Goal: Task Accomplishment & Management: Complete application form

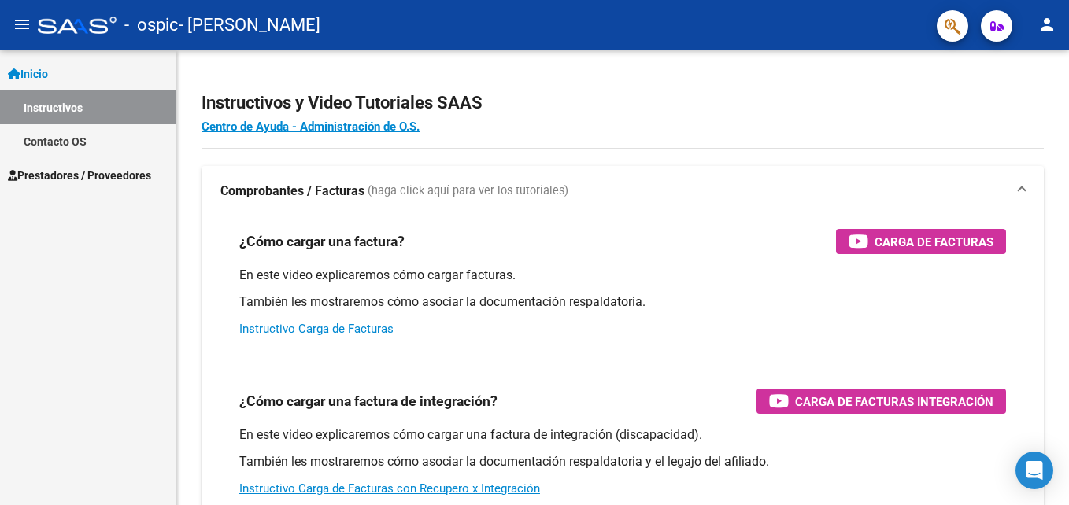
click at [123, 109] on link "Instructivos" at bounding box center [88, 108] width 176 height 34
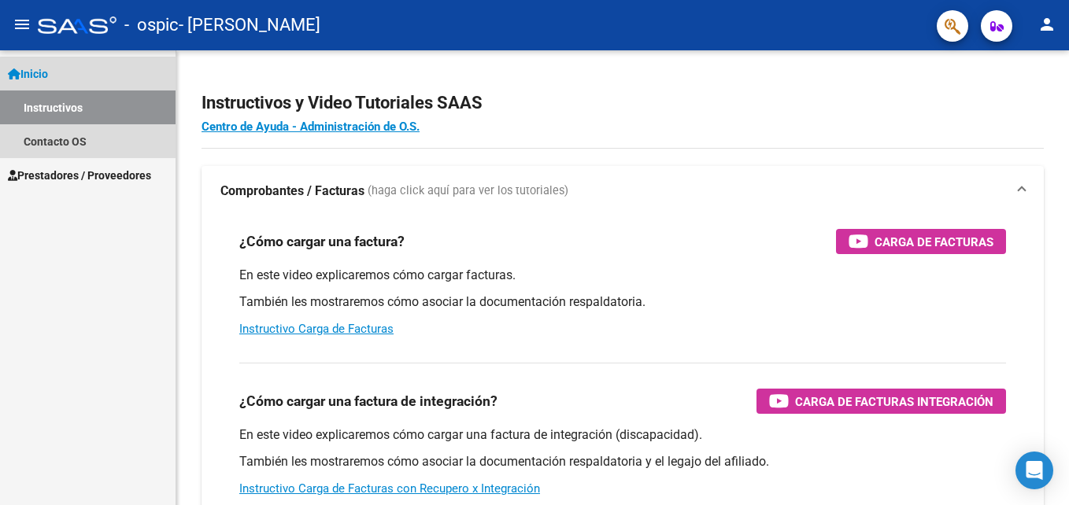
click at [120, 115] on link "Instructivos" at bounding box center [88, 108] width 176 height 34
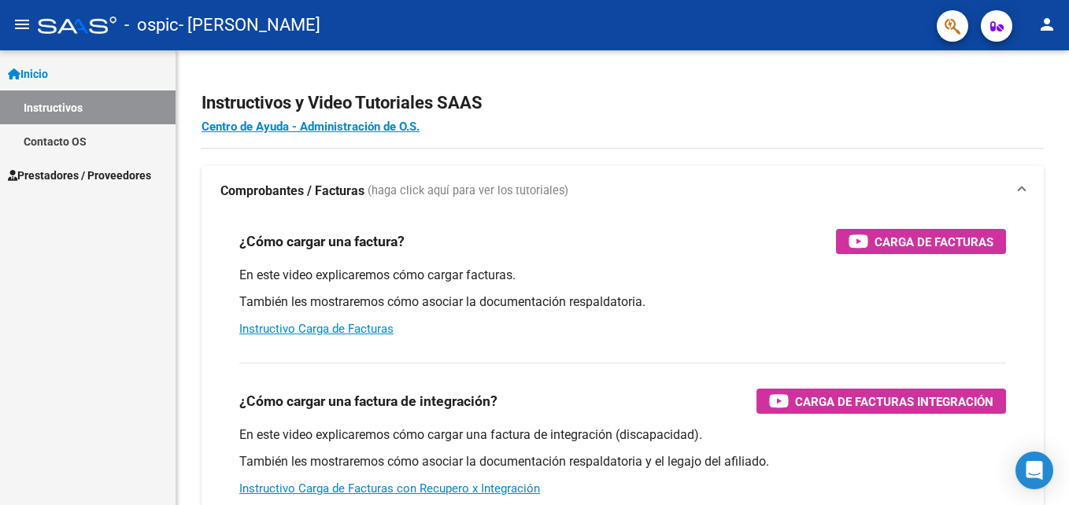
click at [101, 184] on link "Prestadores / Proveedores" at bounding box center [88, 175] width 176 height 34
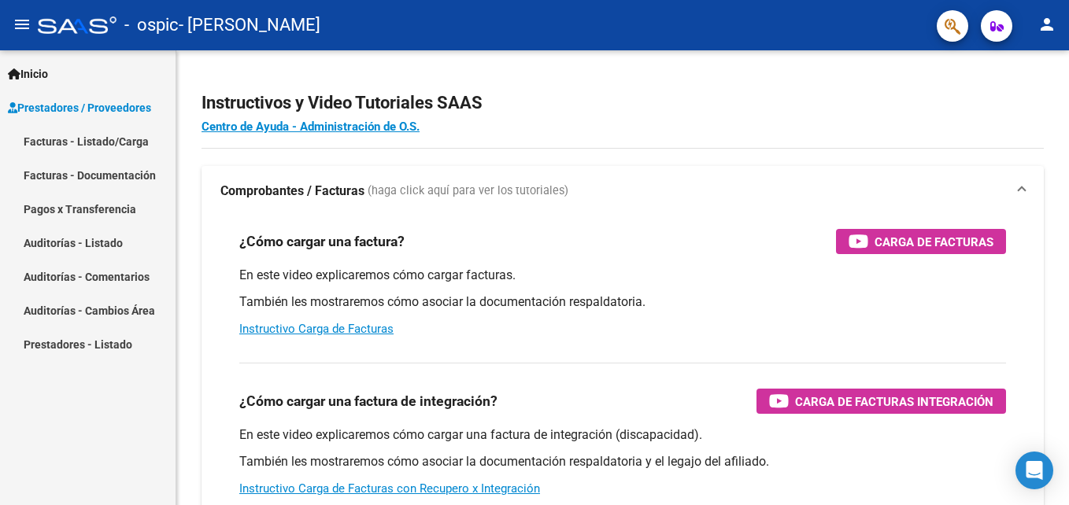
click at [130, 149] on link "Facturas - Listado/Carga" at bounding box center [88, 141] width 176 height 34
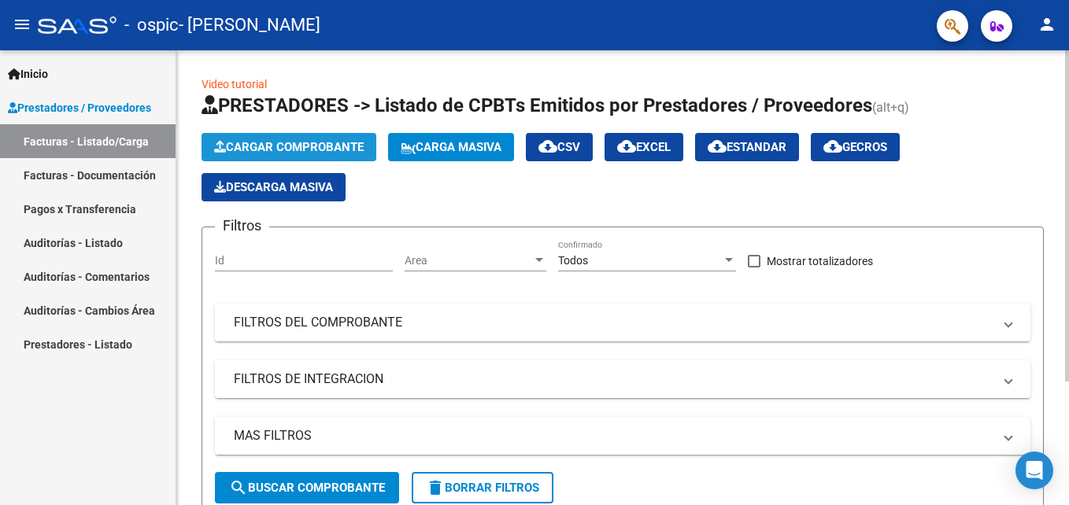
click at [289, 142] on span "Cargar Comprobante" at bounding box center [289, 147] width 150 height 14
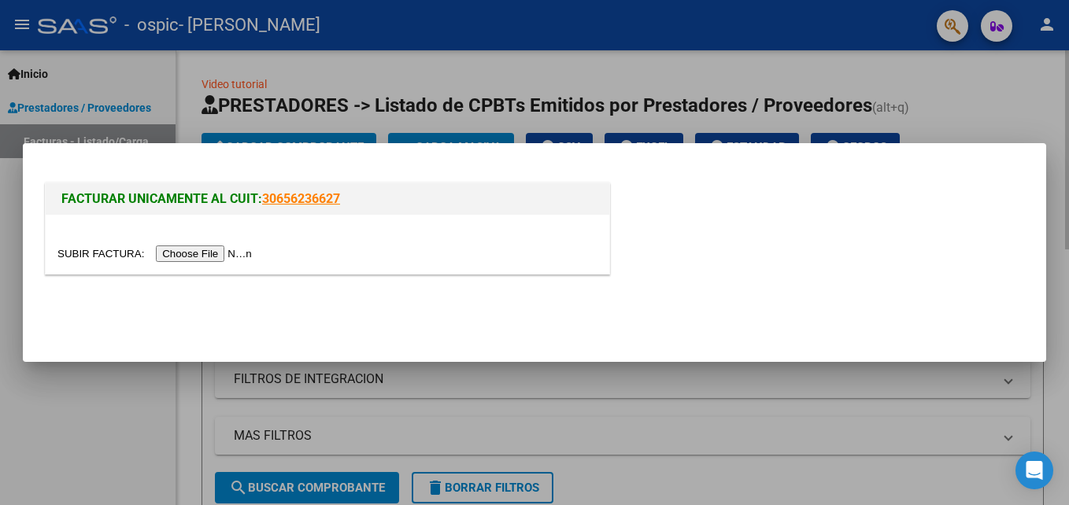
click at [194, 255] on input "file" at bounding box center [156, 254] width 199 height 17
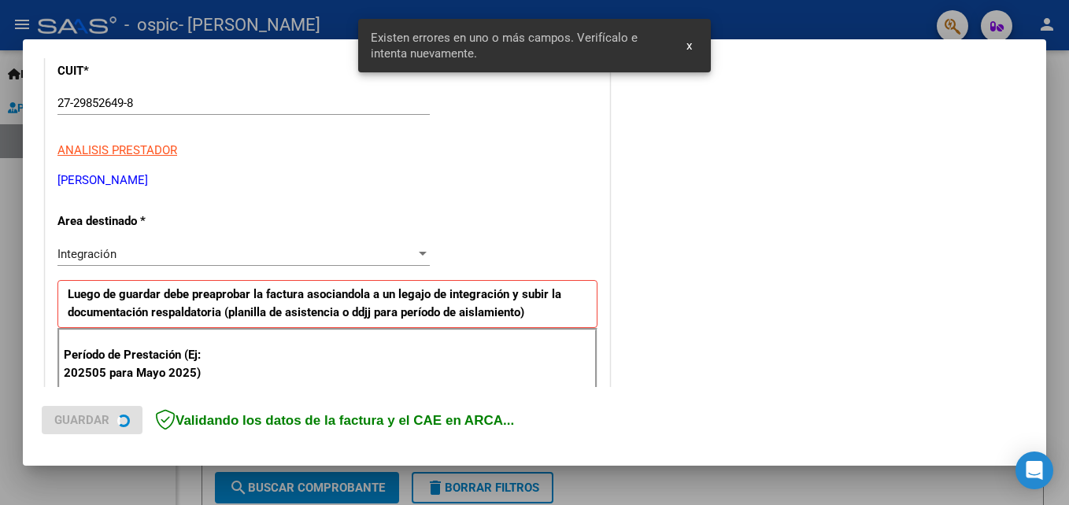
scroll to position [354, 0]
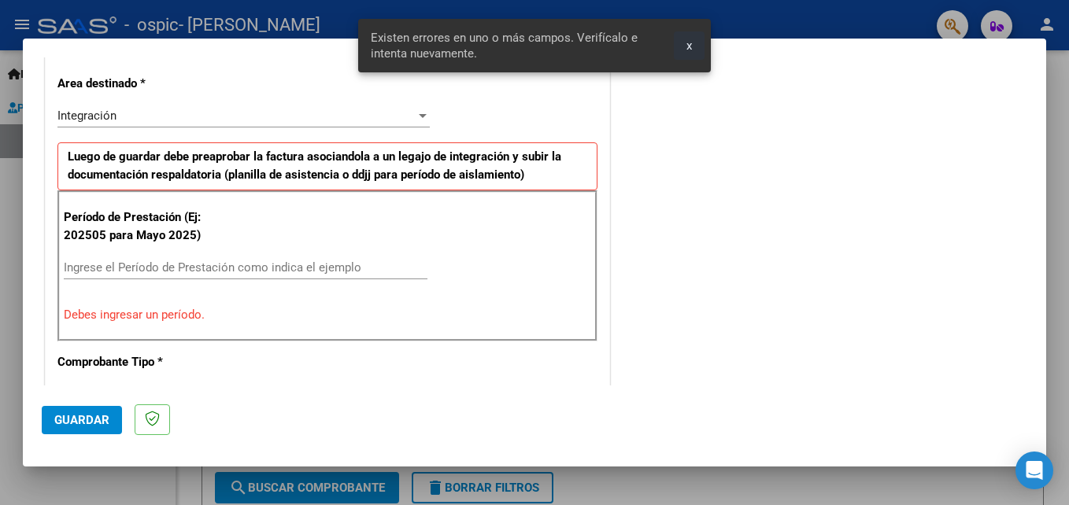
click at [688, 46] on span "x" at bounding box center [689, 46] width 6 height 14
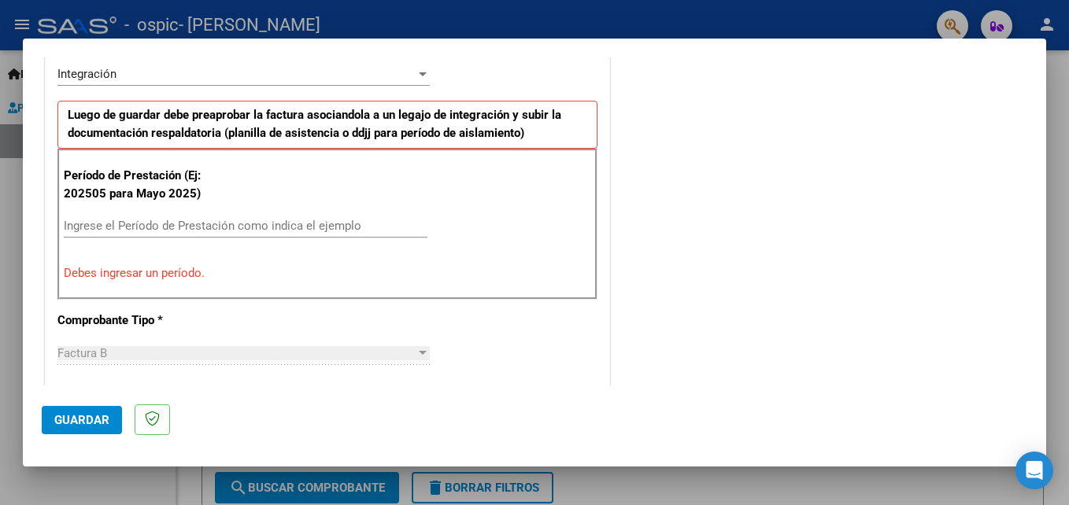
scroll to position [401, 0]
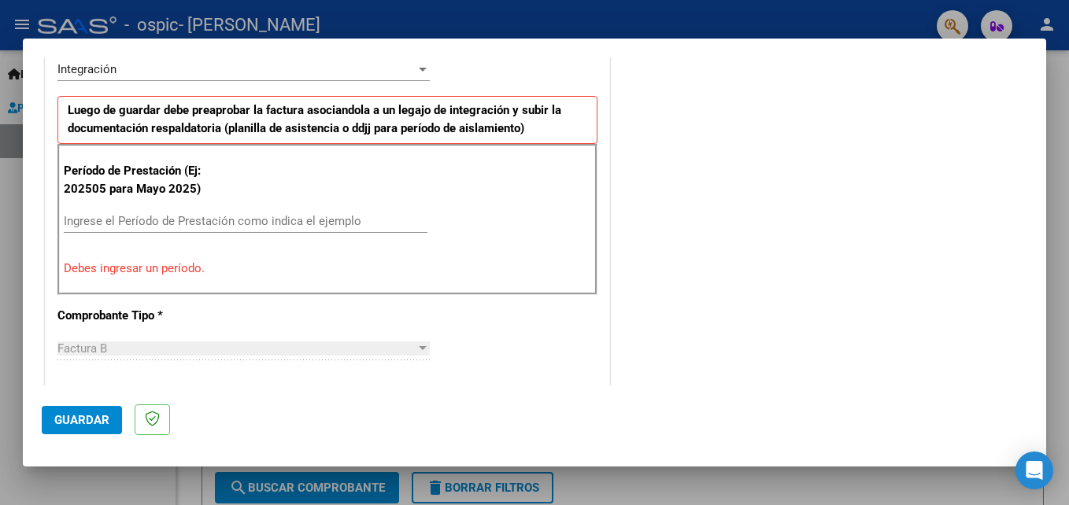
click at [305, 222] on input "Ingrese el Período de Prestación como indica el ejemplo" at bounding box center [246, 221] width 364 height 14
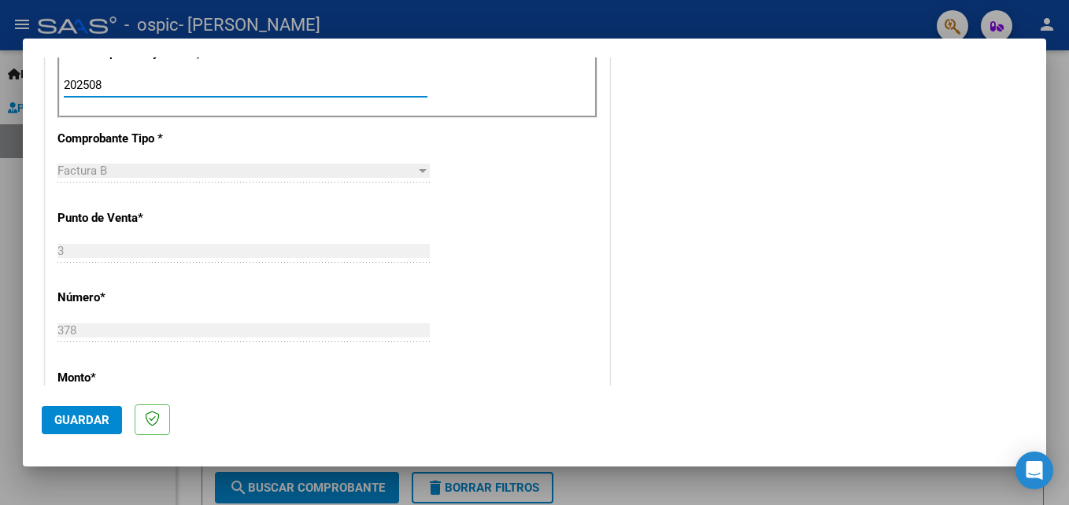
scroll to position [551, 0]
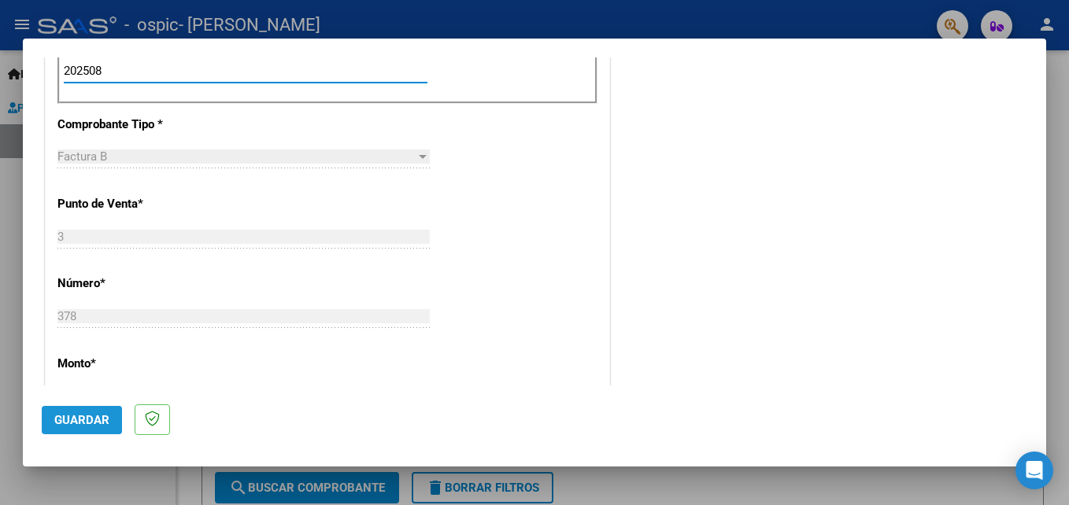
type input "202508"
click at [87, 413] on span "Guardar" at bounding box center [81, 420] width 55 height 14
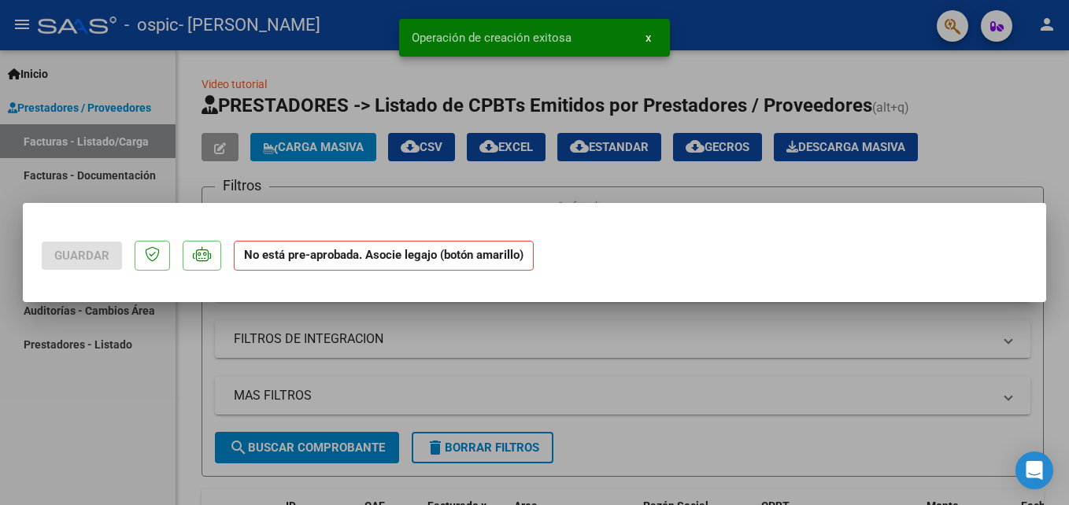
scroll to position [0, 0]
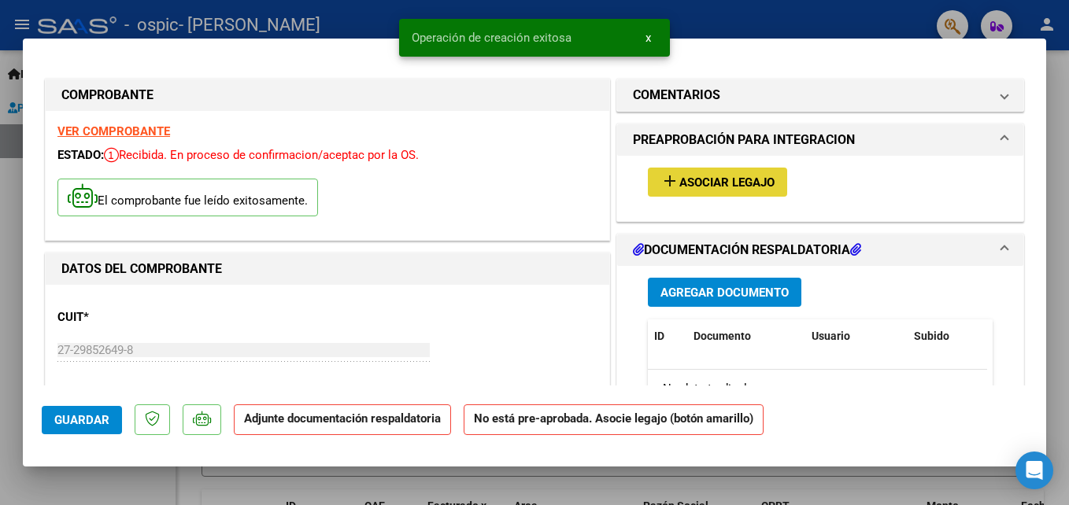
click at [758, 190] on button "add Asociar Legajo" at bounding box center [717, 182] width 139 height 29
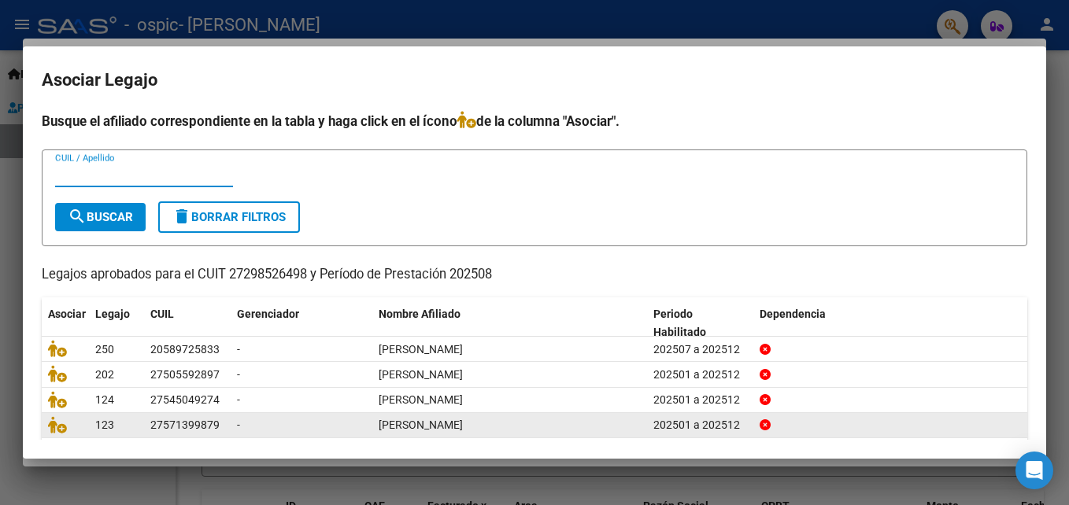
click at [165, 438] on datatable-body-cell "27571399879" at bounding box center [187, 425] width 87 height 24
click at [56, 432] on icon at bounding box center [57, 424] width 19 height 17
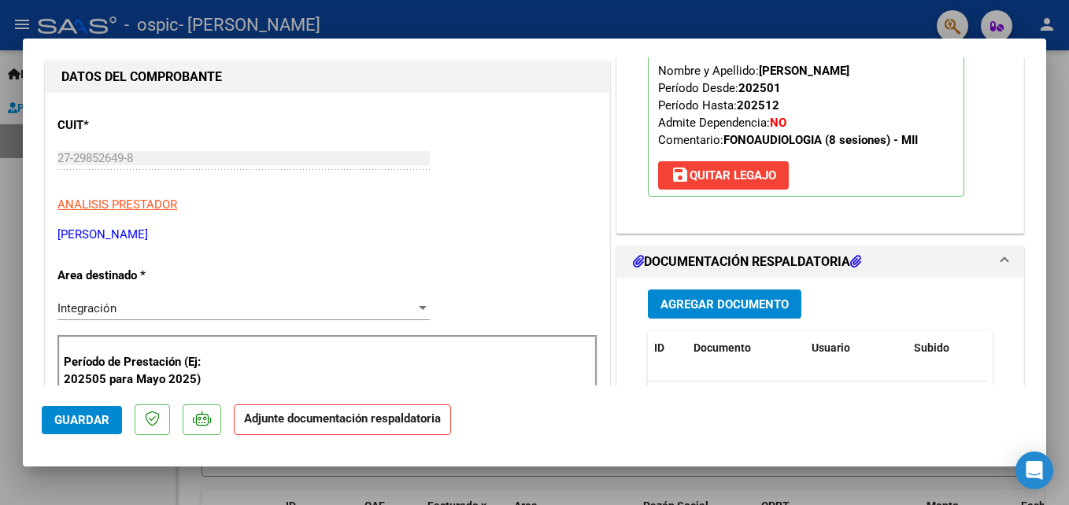
scroll to position [197, 0]
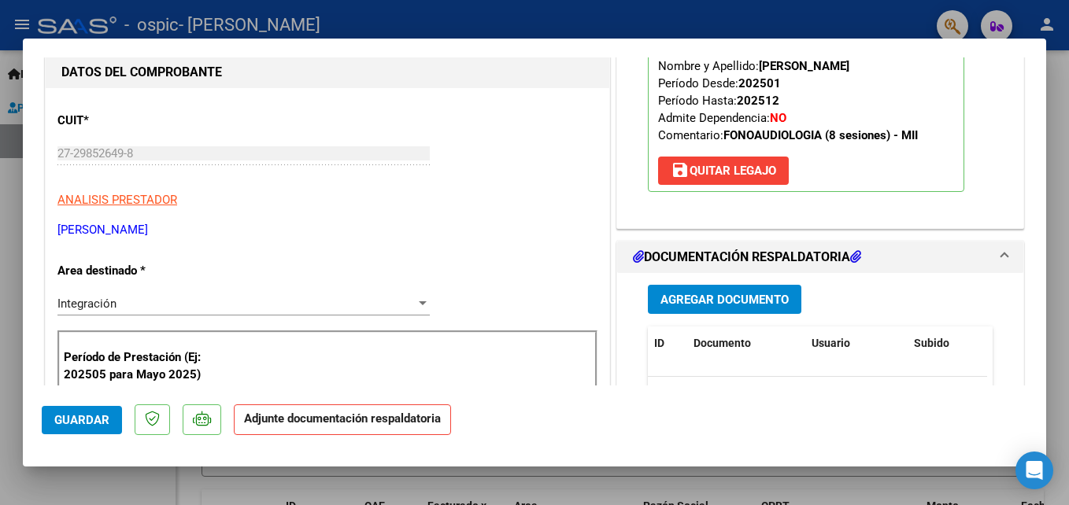
click at [766, 307] on button "Agregar Documento" at bounding box center [724, 299] width 153 height 29
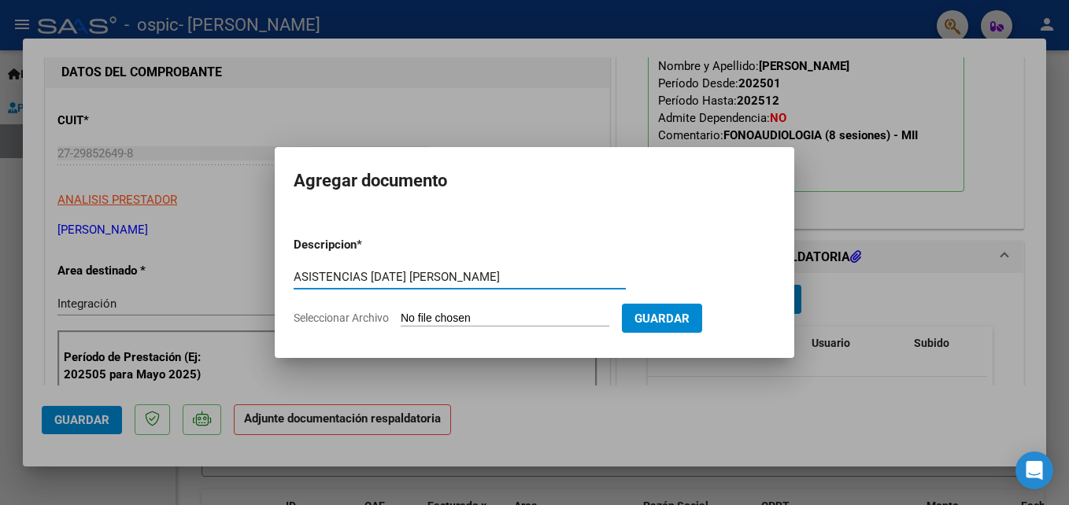
type input "ASISTENCIAS [DATE] [PERSON_NAME]"
click at [526, 316] on input "Seleccionar Archivo" at bounding box center [505, 319] width 209 height 15
type input "C:\fakepath\ASISTENCIA [DATE] [PERSON_NAME].pdf"
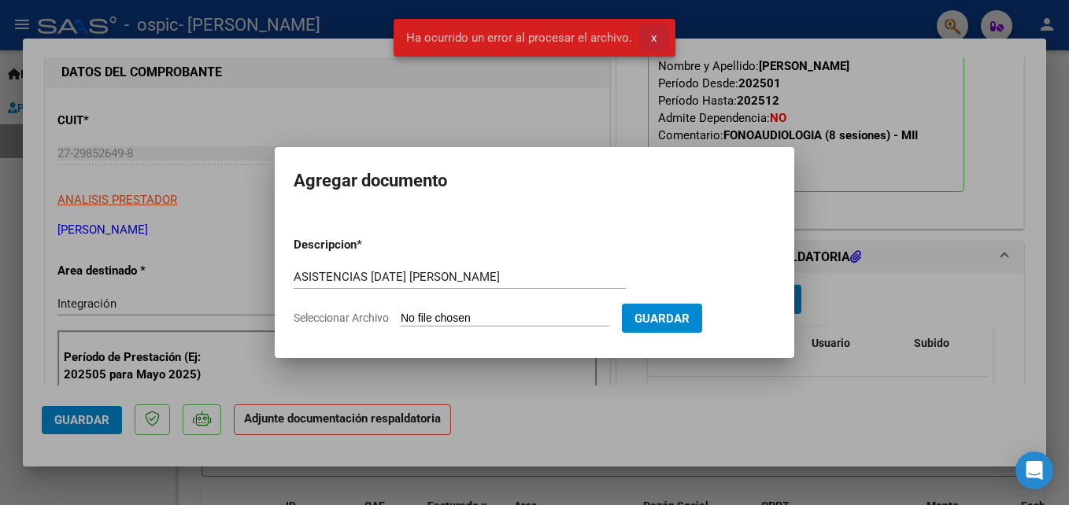
click at [651, 37] on span "x" at bounding box center [654, 38] width 6 height 14
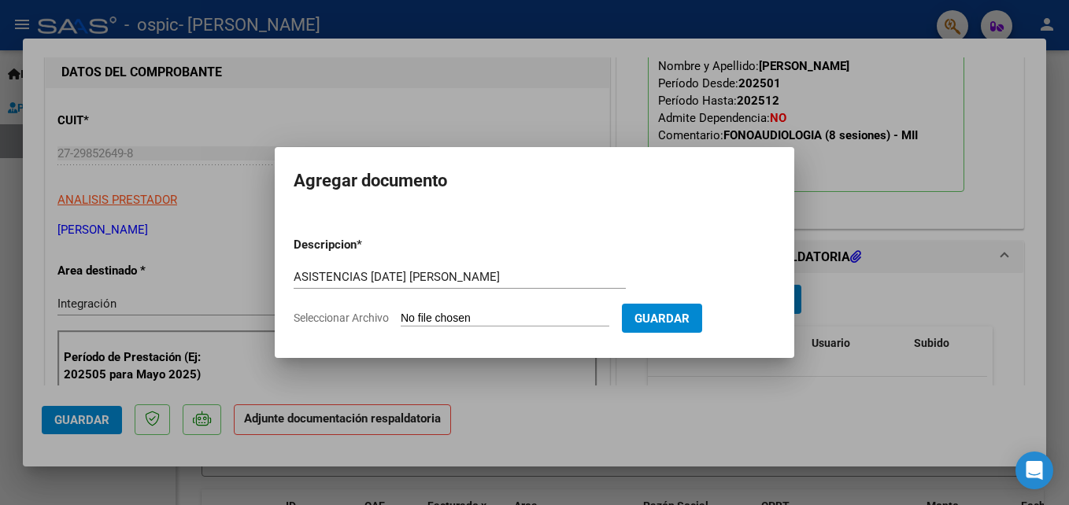
click at [528, 314] on input "Seleccionar Archivo" at bounding box center [505, 319] width 209 height 15
type input "C:\fakepath\ASISTENCIA [DATE] [PERSON_NAME].pdf"
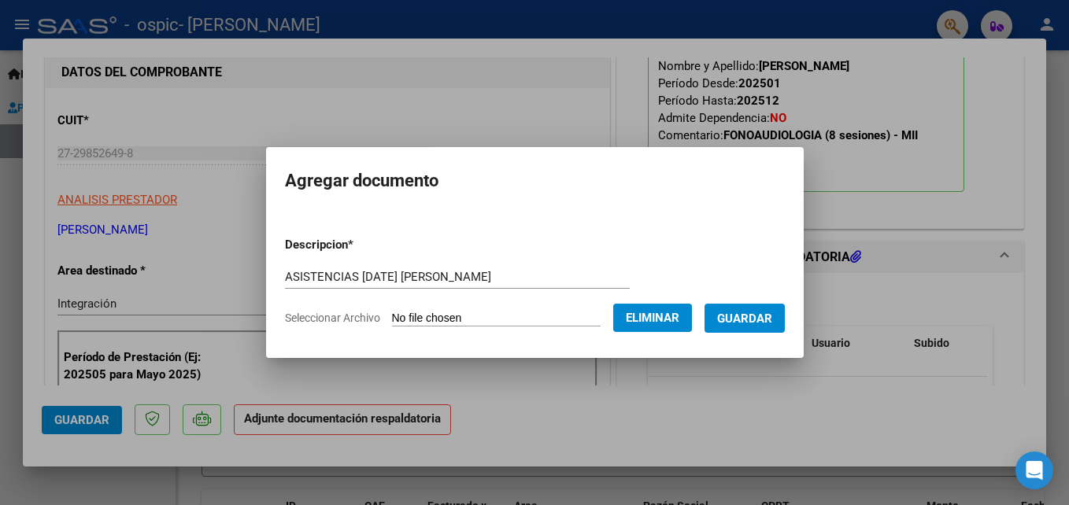
click at [772, 324] on span "Guardar" at bounding box center [744, 319] width 55 height 14
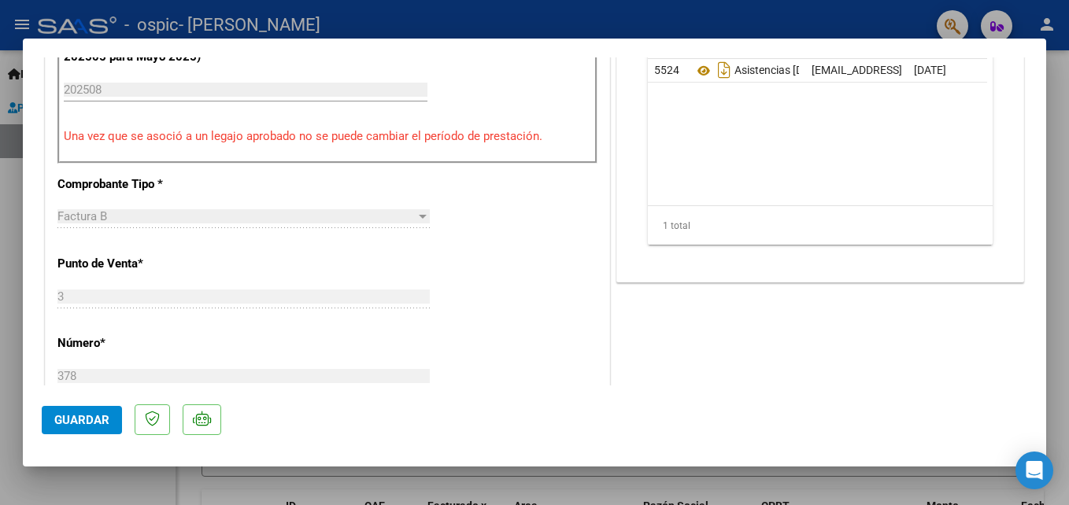
scroll to position [540, 0]
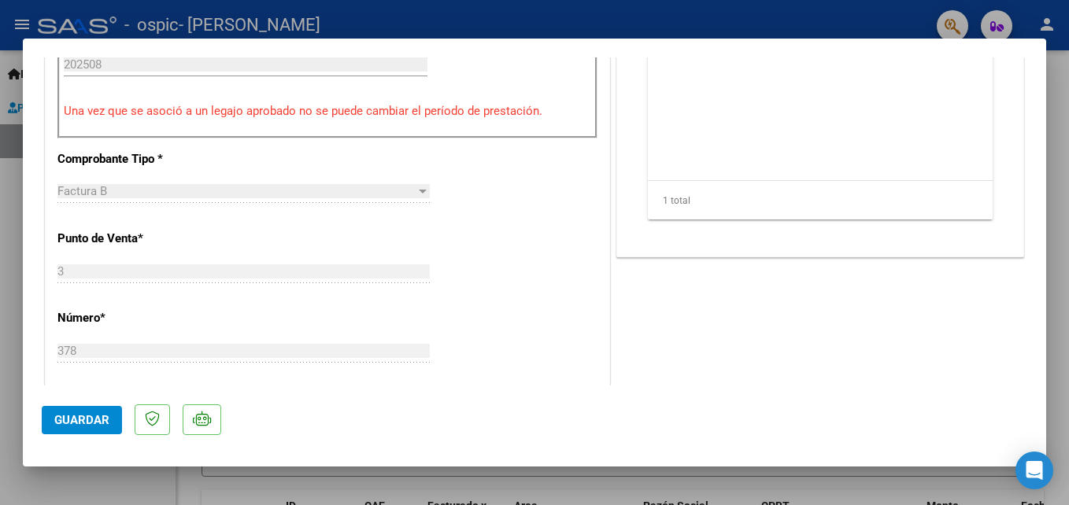
click at [74, 425] on span "Guardar" at bounding box center [81, 420] width 55 height 14
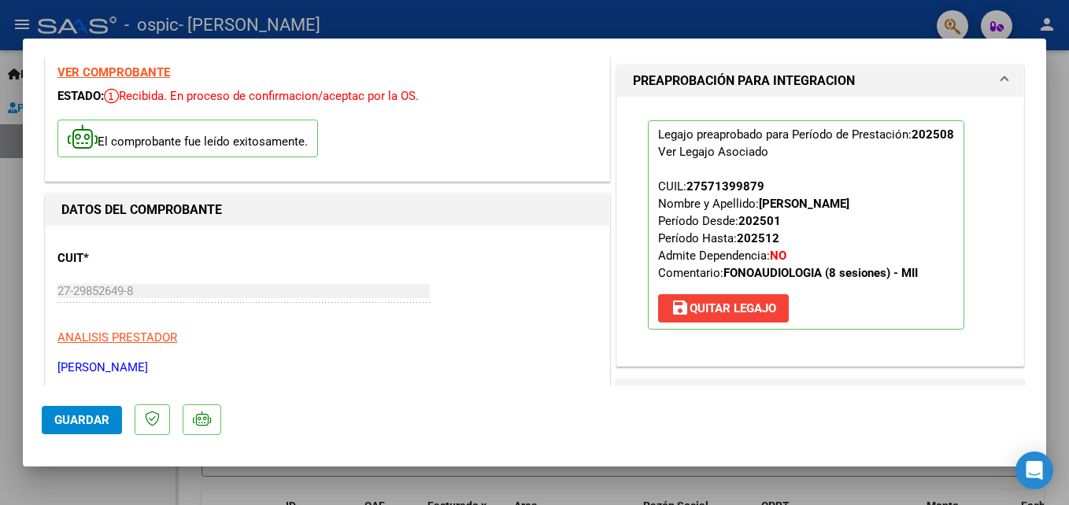
scroll to position [0, 0]
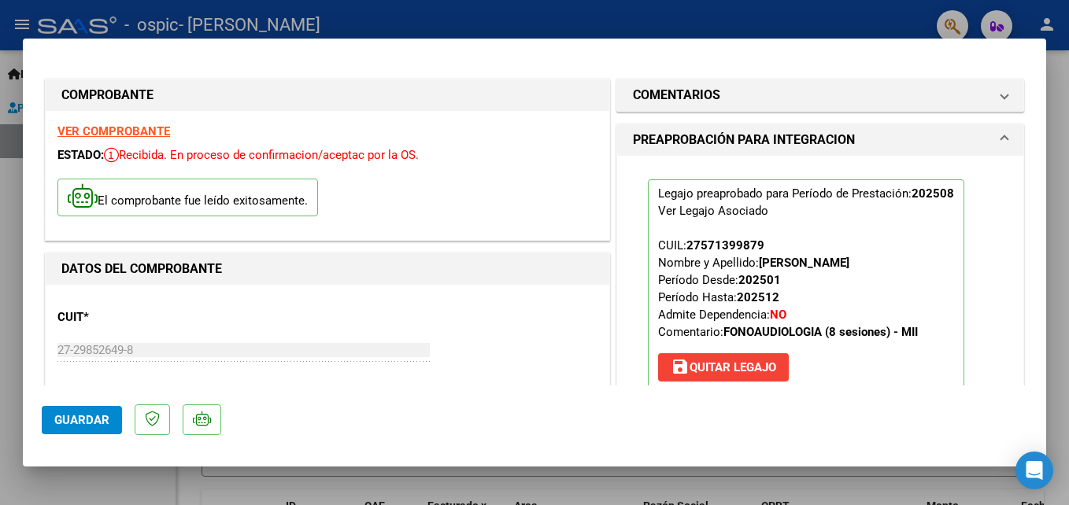
click at [320, 19] on div at bounding box center [534, 252] width 1069 height 505
type input "$ 0,00"
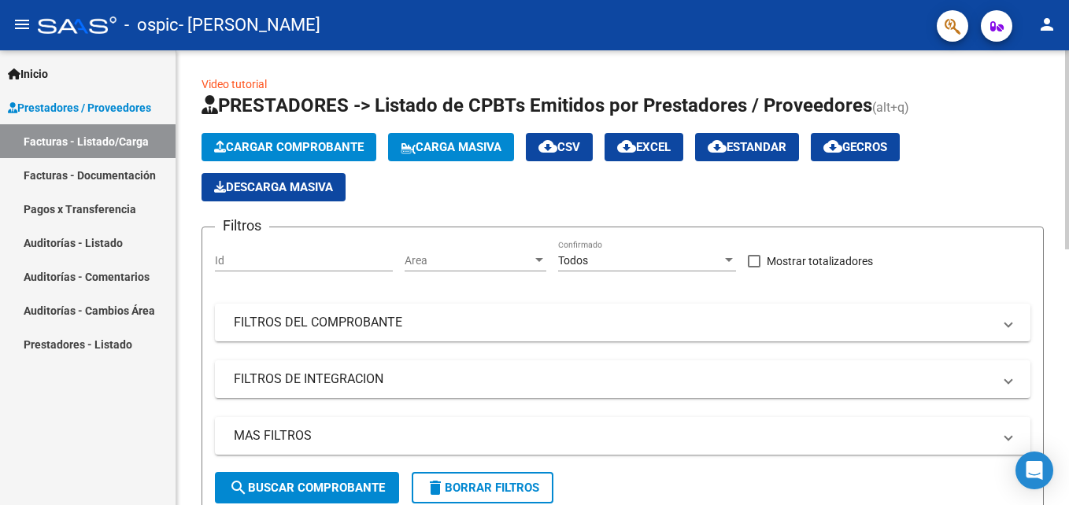
click at [329, 145] on span "Cargar Comprobante" at bounding box center [289, 147] width 150 height 14
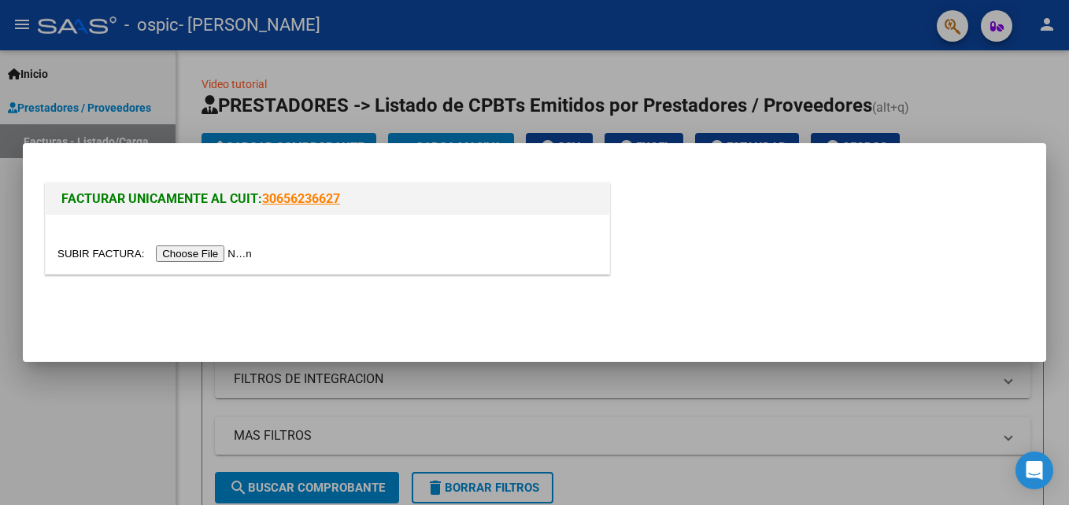
click at [205, 259] on input "file" at bounding box center [156, 254] width 199 height 17
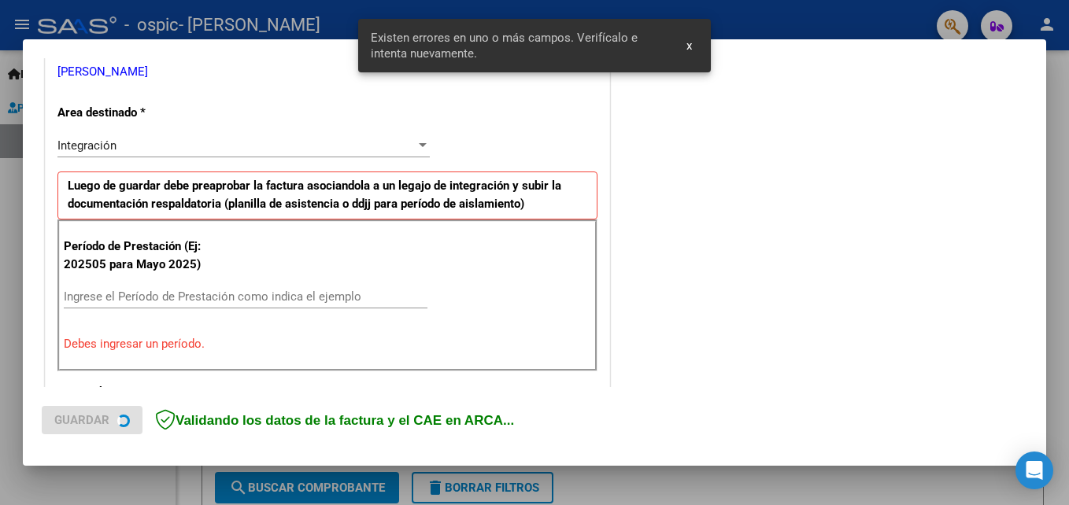
scroll to position [354, 0]
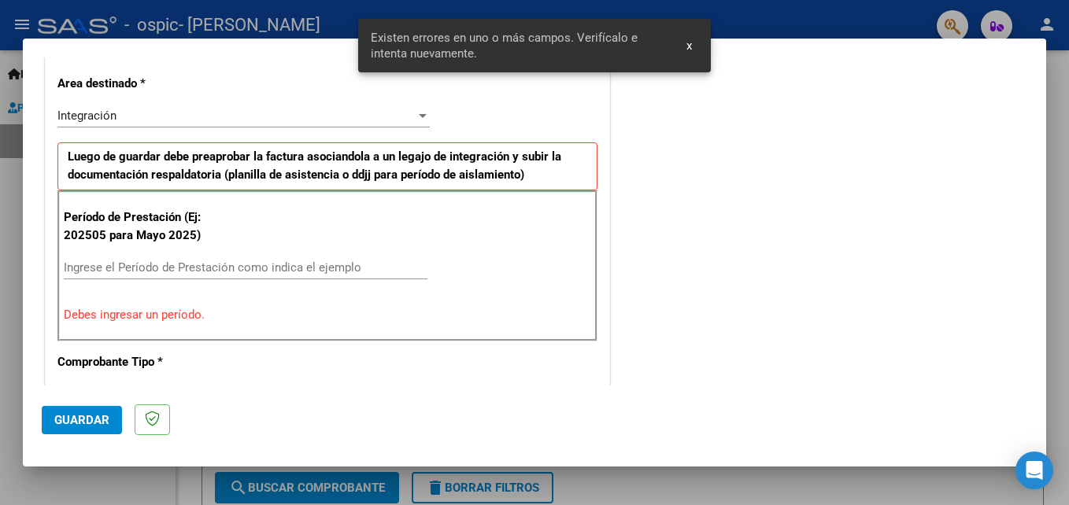
click at [686, 56] on button "x" at bounding box center [689, 45] width 31 height 28
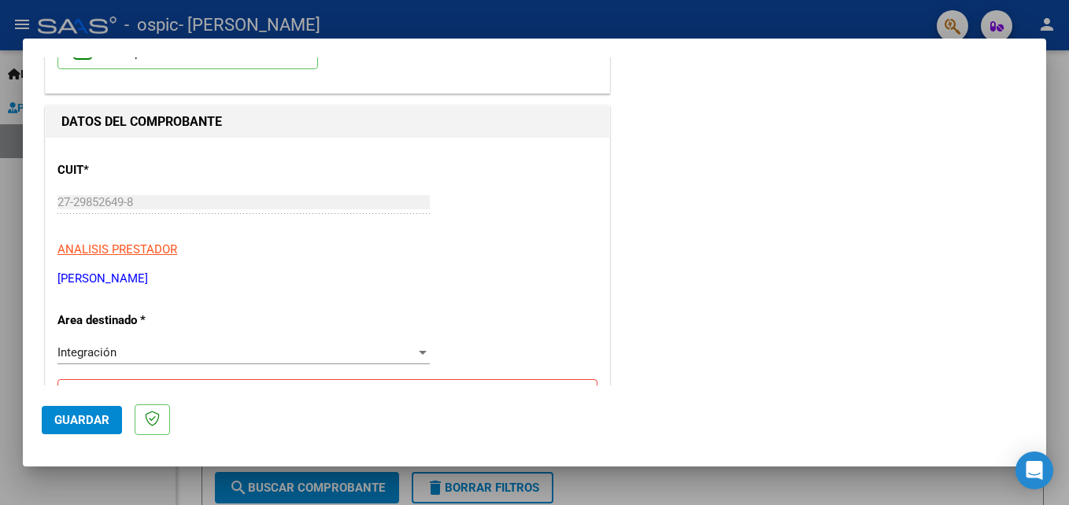
click at [501, 379] on p "Luego de guardar debe preaprobar la factura asociandola a un legajo de integrac…" at bounding box center [327, 403] width 540 height 48
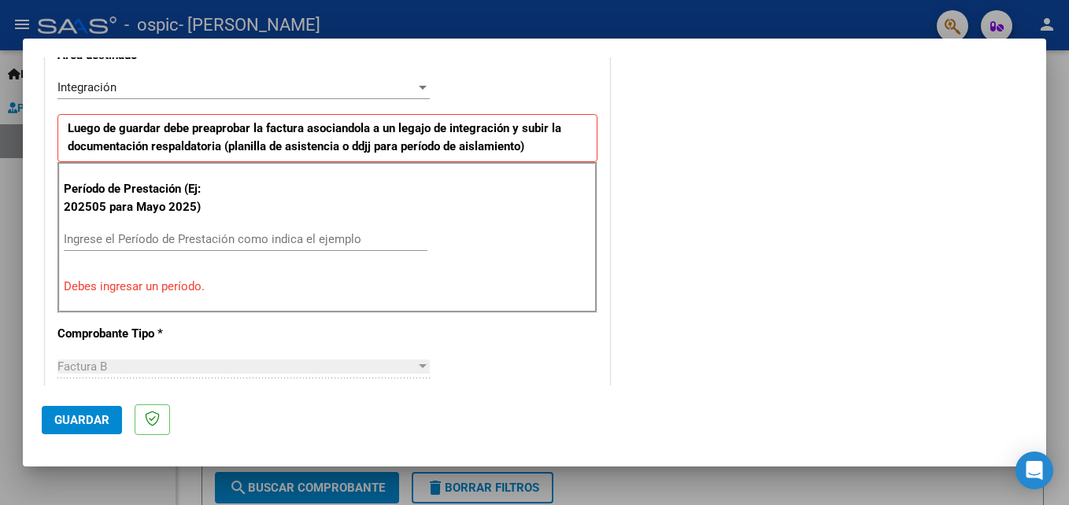
scroll to position [421, 0]
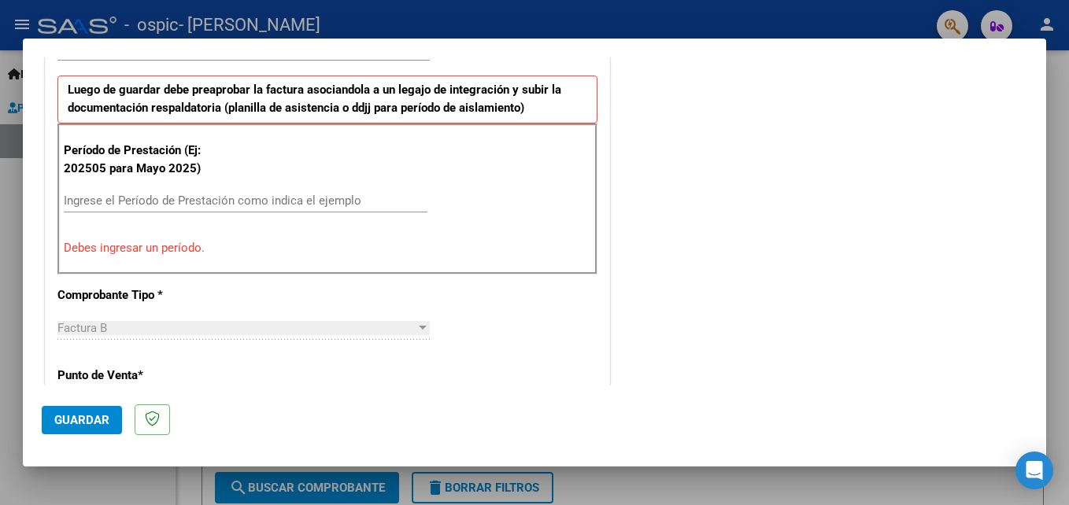
click at [339, 195] on input "Ingrese el Período de Prestación como indica el ejemplo" at bounding box center [246, 201] width 364 height 14
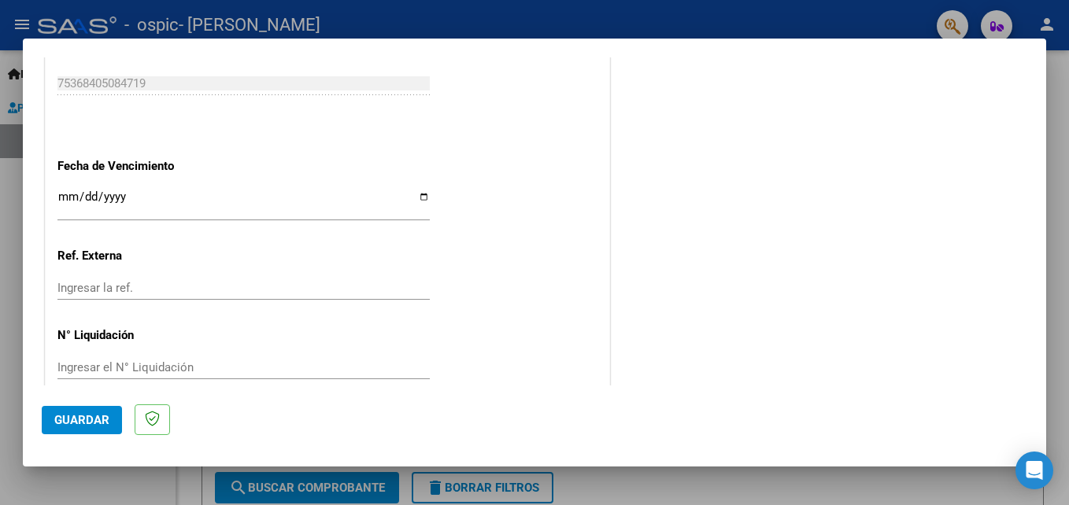
scroll to position [1057, 0]
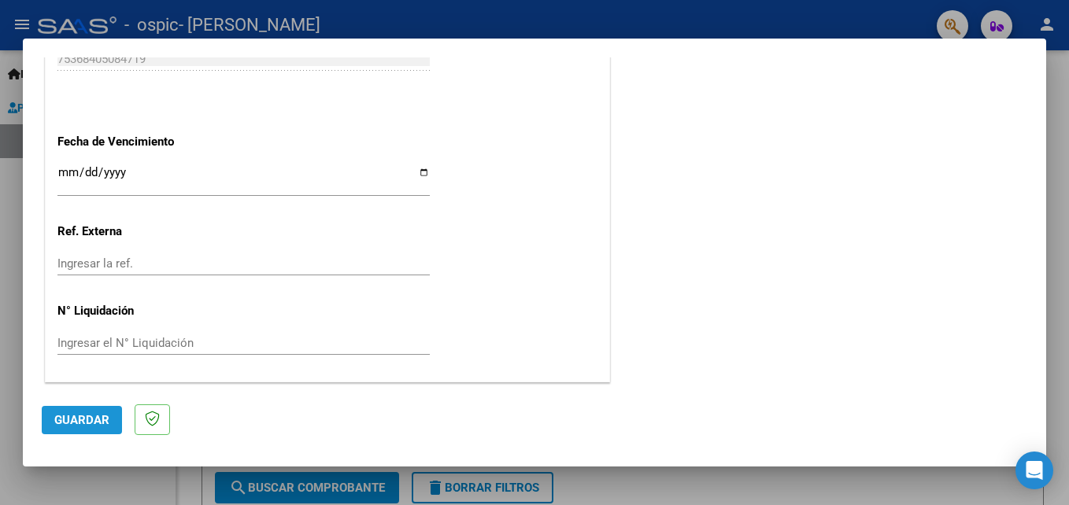
type input "202508"
click at [97, 424] on span "Guardar" at bounding box center [81, 420] width 55 height 14
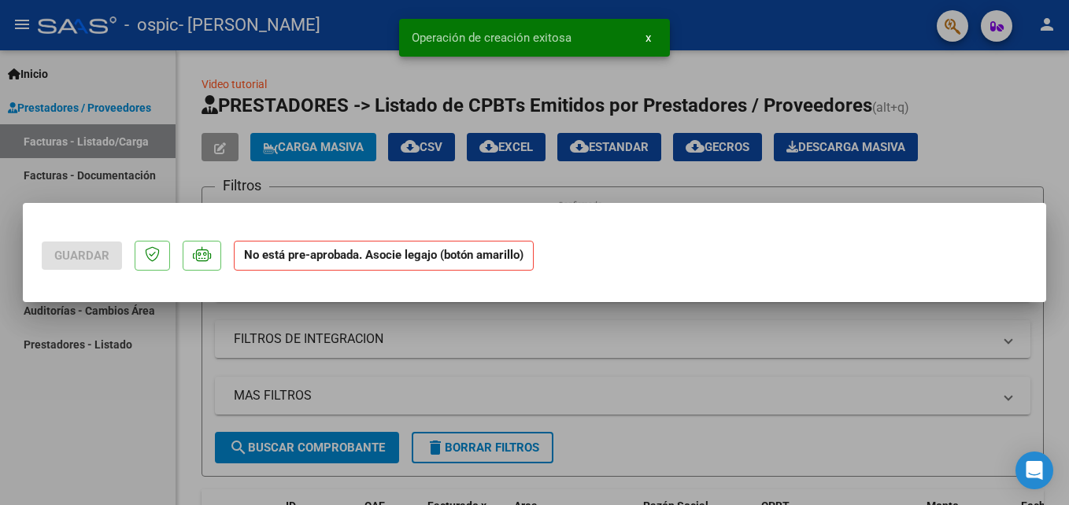
scroll to position [0, 0]
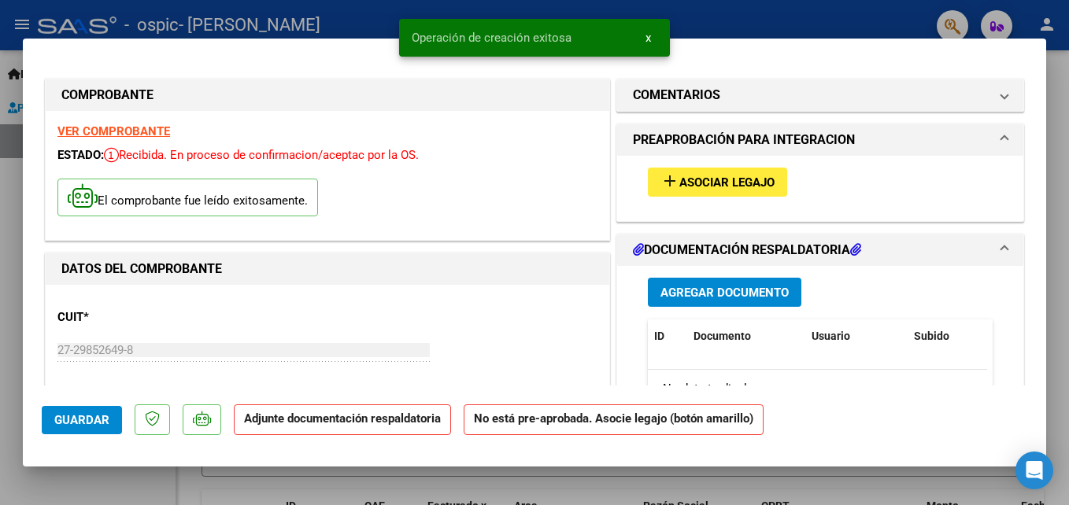
click at [745, 188] on span "Asociar Legajo" at bounding box center [726, 183] width 95 height 14
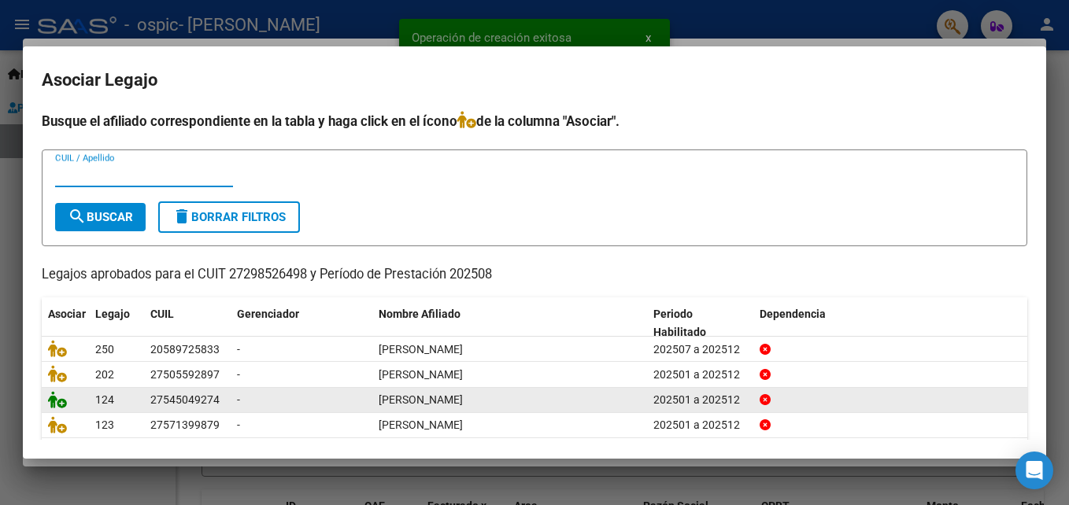
click at [54, 409] on icon at bounding box center [57, 399] width 19 height 17
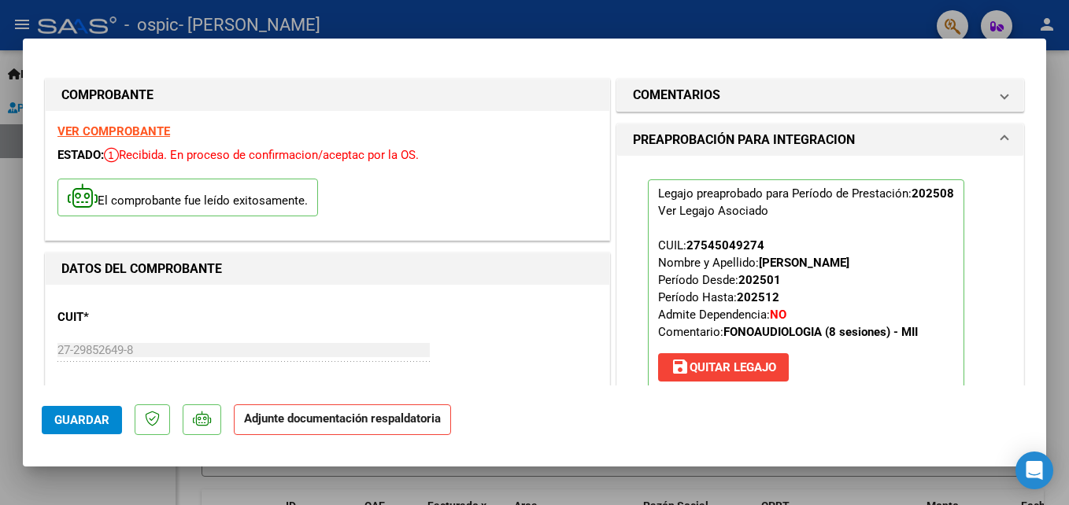
scroll to position [147, 0]
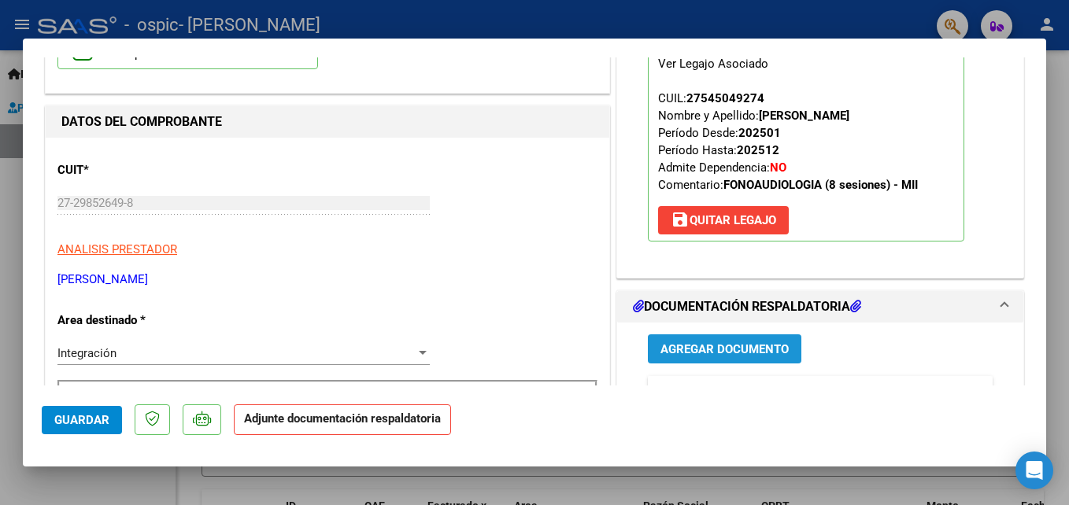
click at [738, 349] on span "Agregar Documento" at bounding box center [724, 349] width 128 height 14
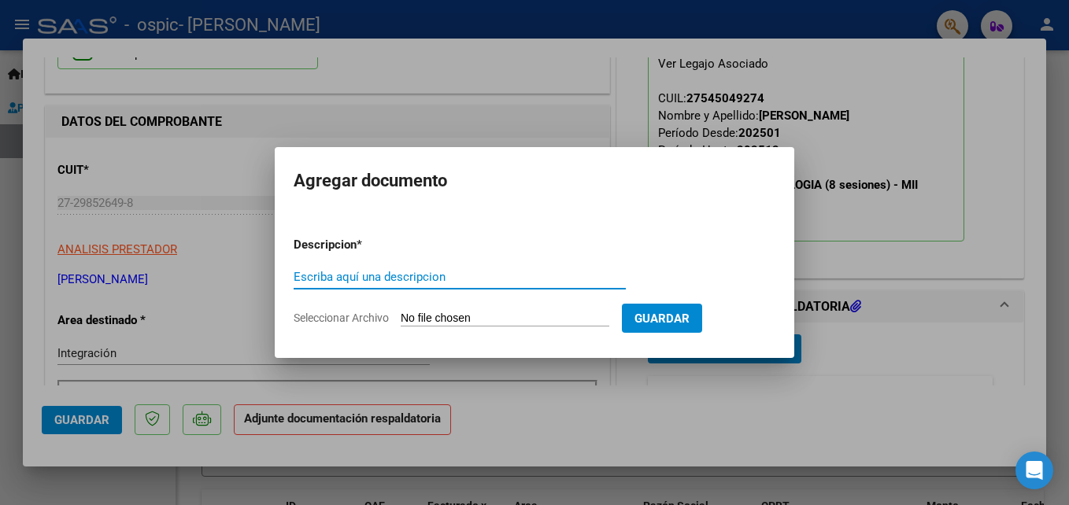
click at [493, 275] on input "Escriba aquí una descripcion" at bounding box center [460, 277] width 332 height 14
type input "ASISTENCIAS [DATE] [PERSON_NAME]"
click at [584, 322] on input "Seleccionar Archivo" at bounding box center [505, 319] width 209 height 15
type input "C:\fakepath\ASISTENCIA [DATE] [PERSON_NAME].pdf"
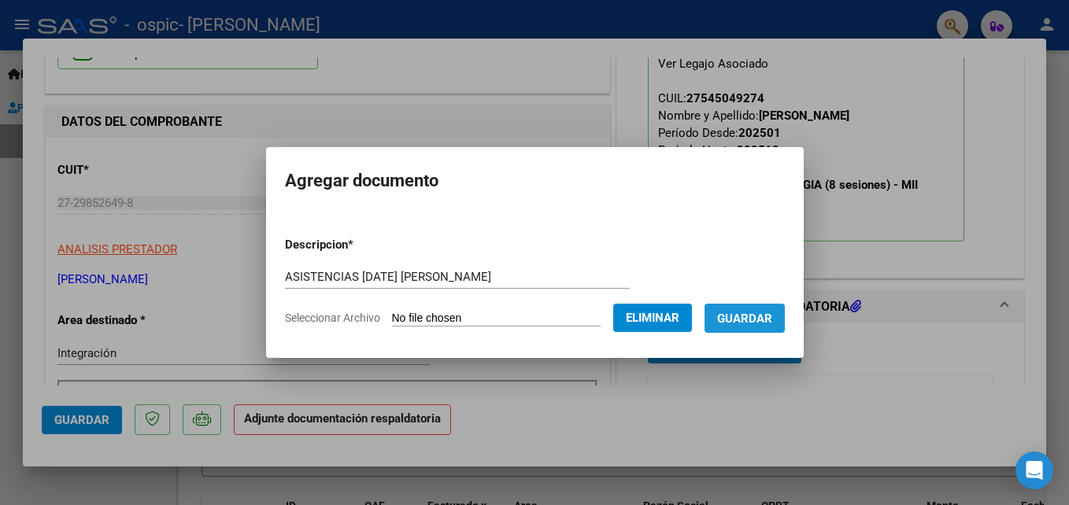
click at [766, 326] on span "Guardar" at bounding box center [744, 319] width 55 height 14
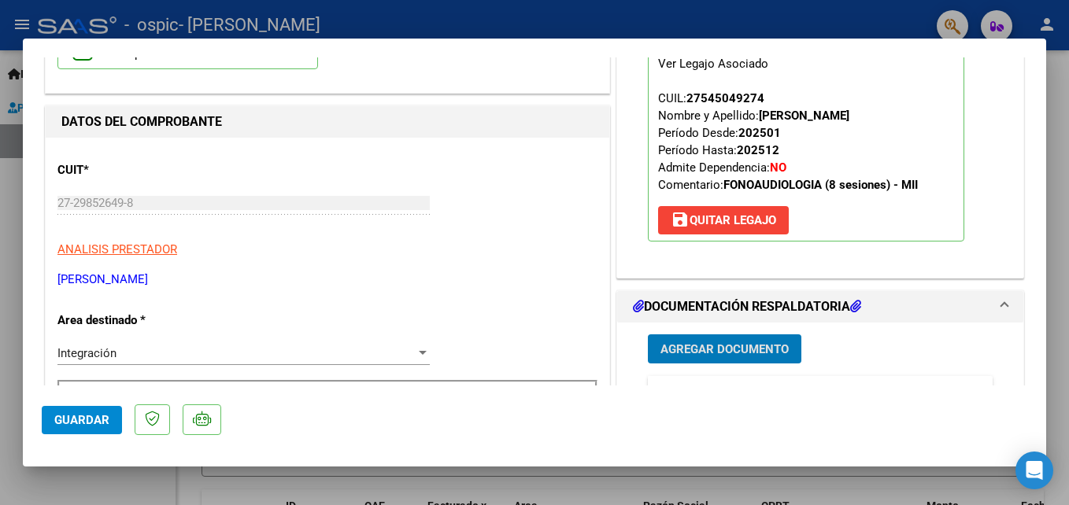
click at [1031, 20] on div at bounding box center [534, 252] width 1069 height 505
type input "$ 0,00"
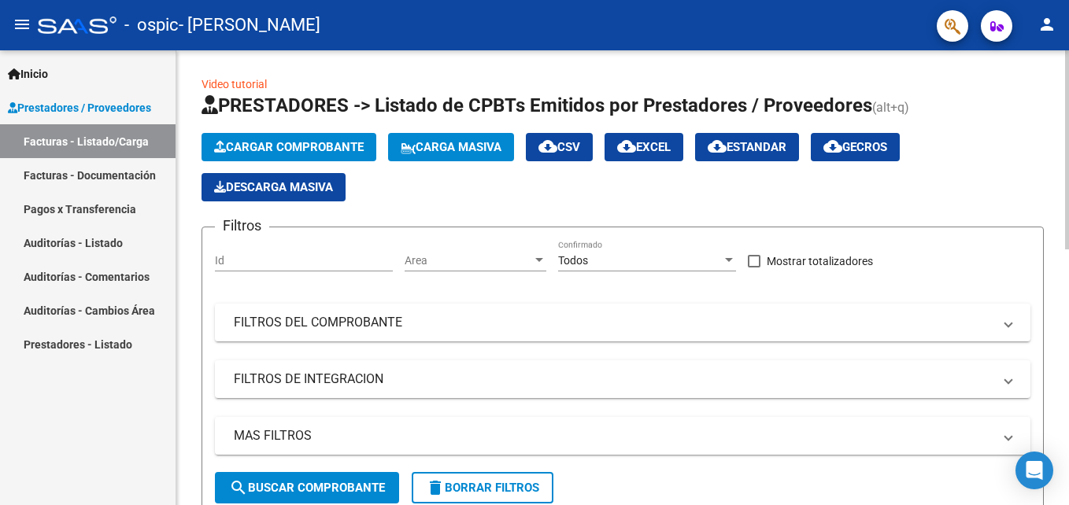
click at [324, 150] on span "Cargar Comprobante" at bounding box center [289, 147] width 150 height 14
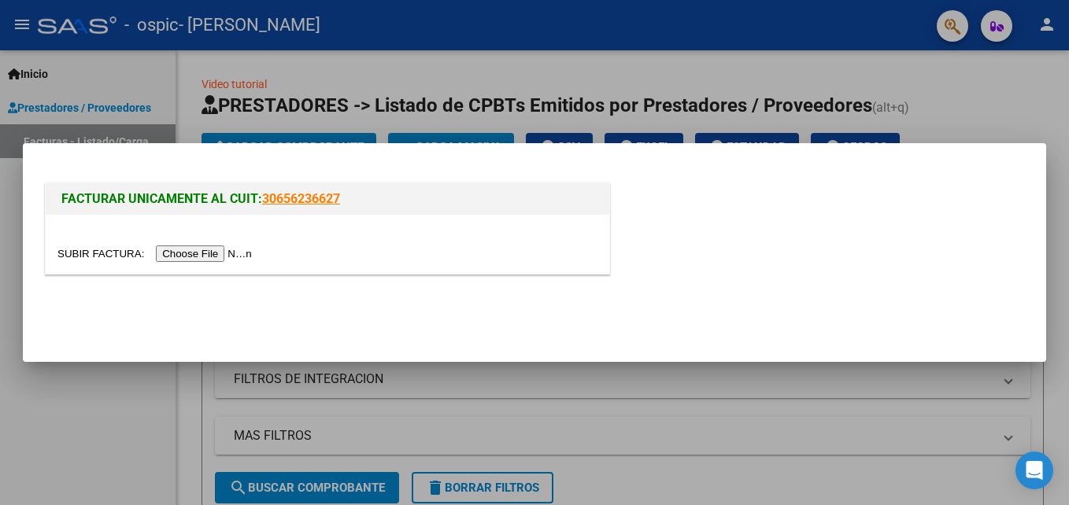
click at [198, 258] on input "file" at bounding box center [156, 254] width 199 height 17
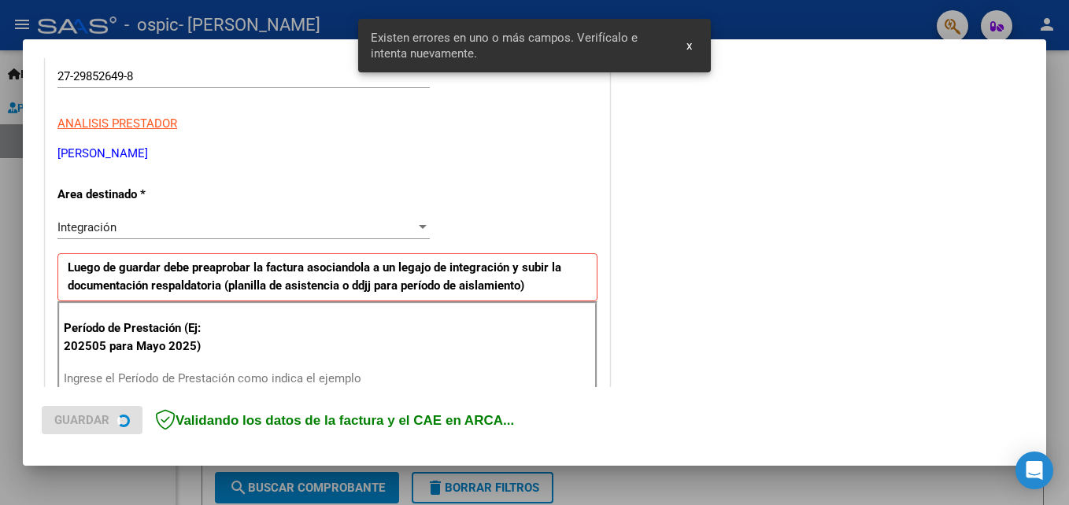
scroll to position [354, 0]
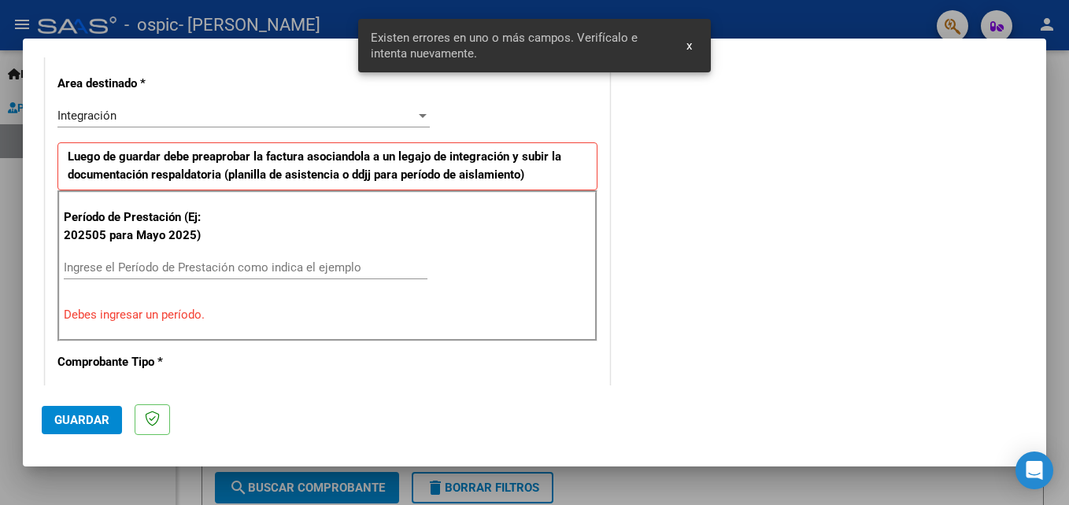
click at [687, 51] on span "x" at bounding box center [689, 46] width 6 height 14
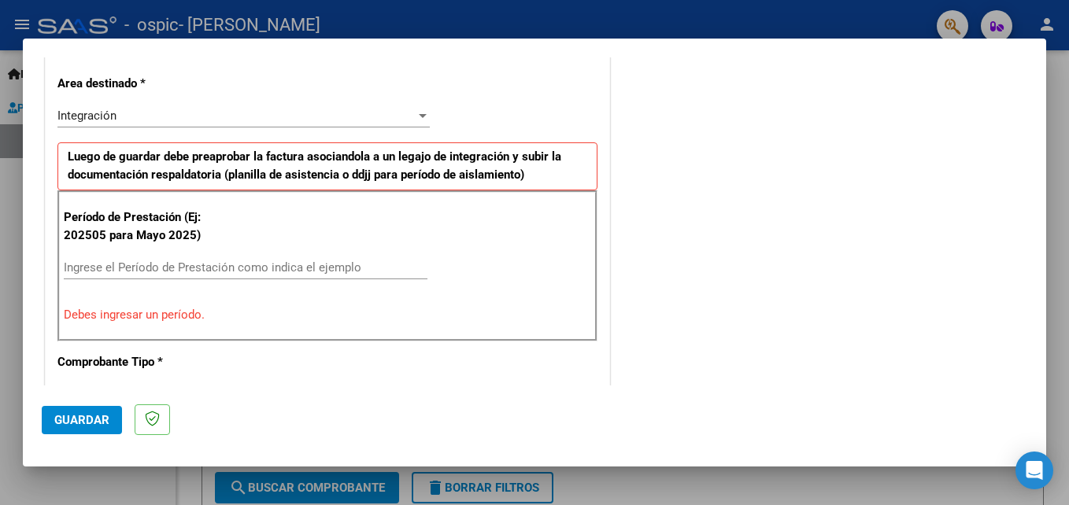
click at [264, 262] on input "Ingrese el Período de Prestación como indica el ejemplo" at bounding box center [246, 268] width 364 height 14
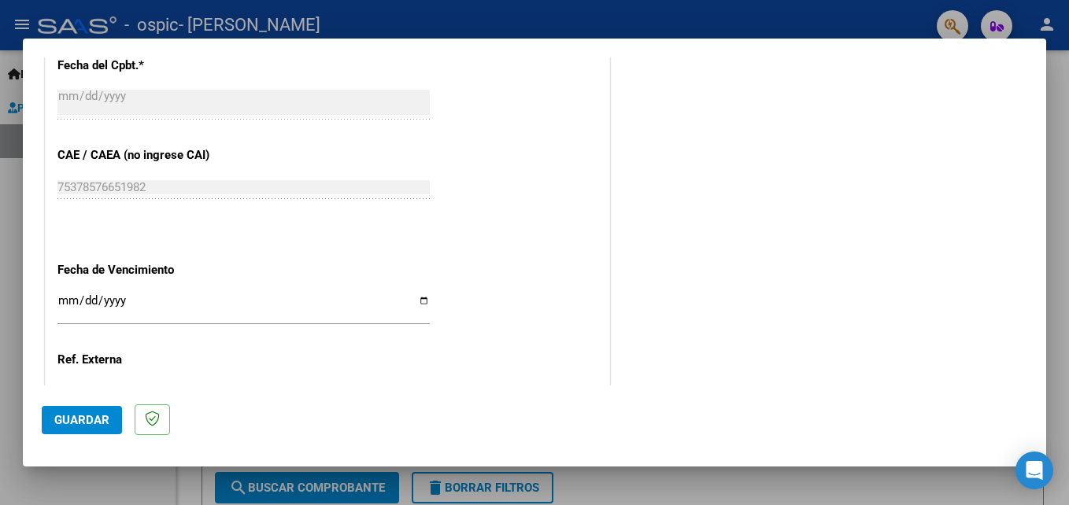
scroll to position [1057, 0]
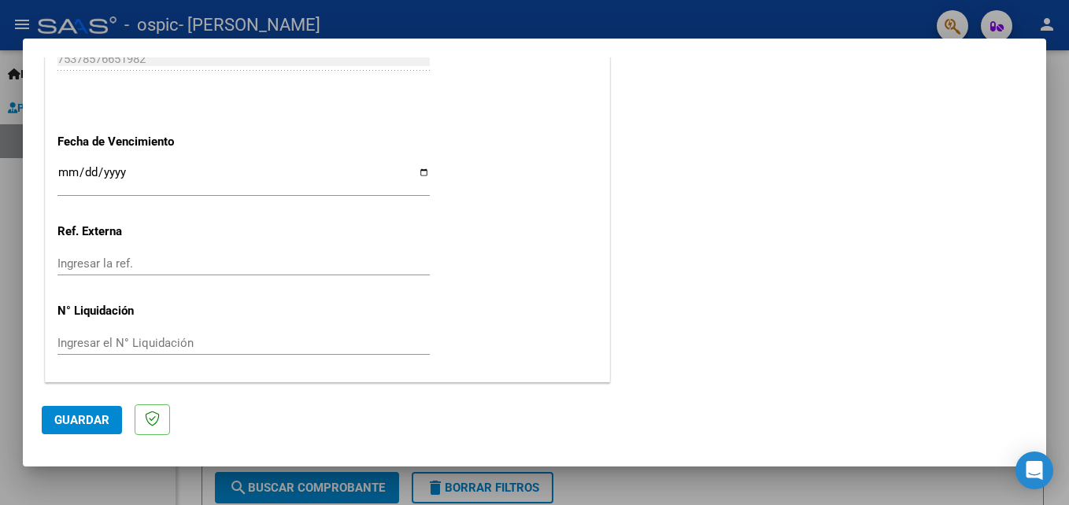
type input "202508"
click at [91, 423] on span "Guardar" at bounding box center [81, 420] width 55 height 14
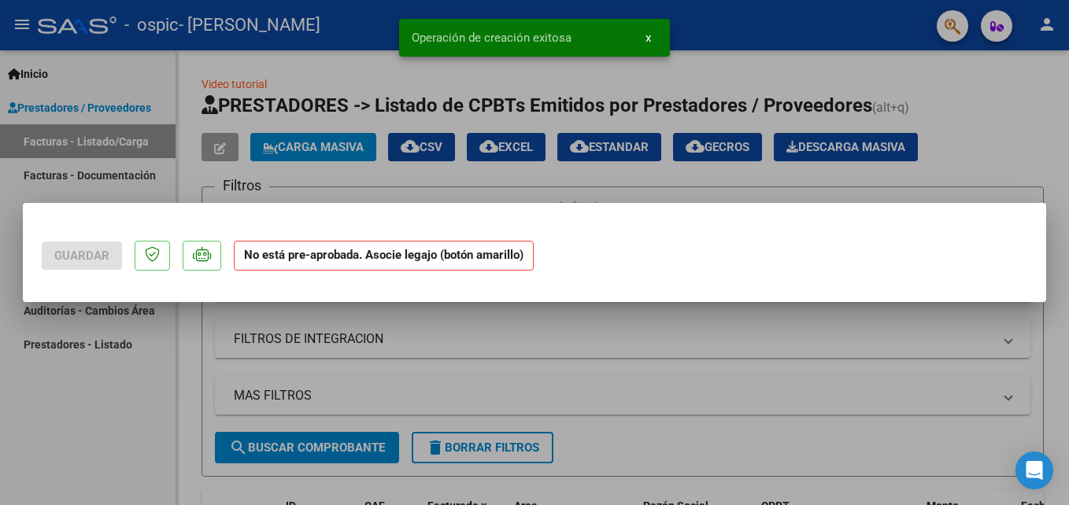
scroll to position [0, 0]
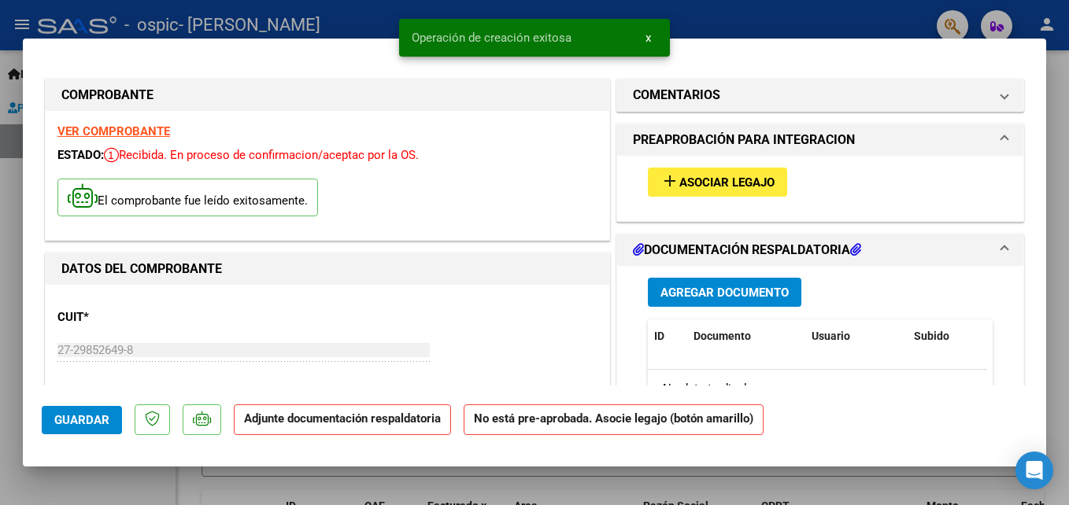
click at [732, 182] on span "Asociar Legajo" at bounding box center [726, 183] width 95 height 14
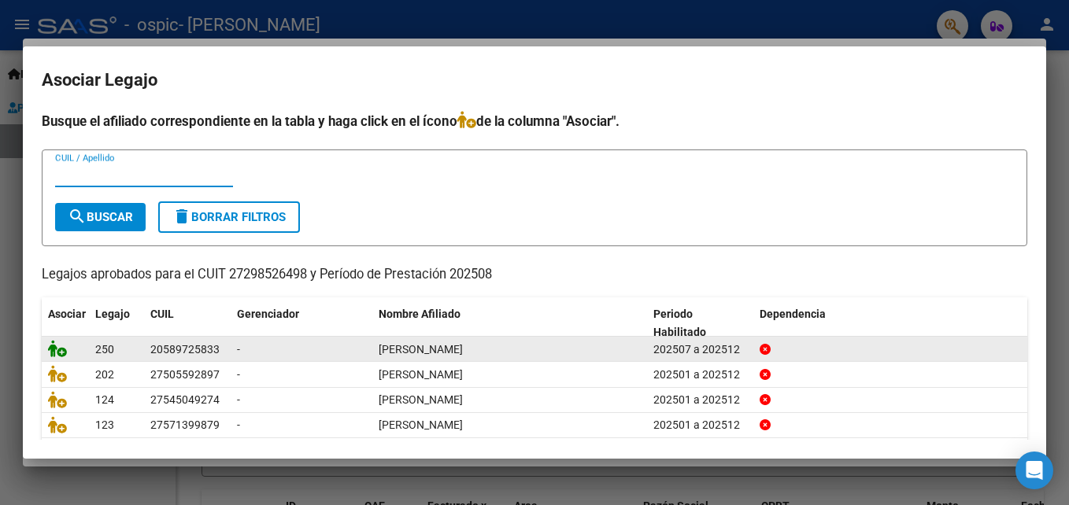
click at [55, 349] on icon at bounding box center [57, 348] width 19 height 17
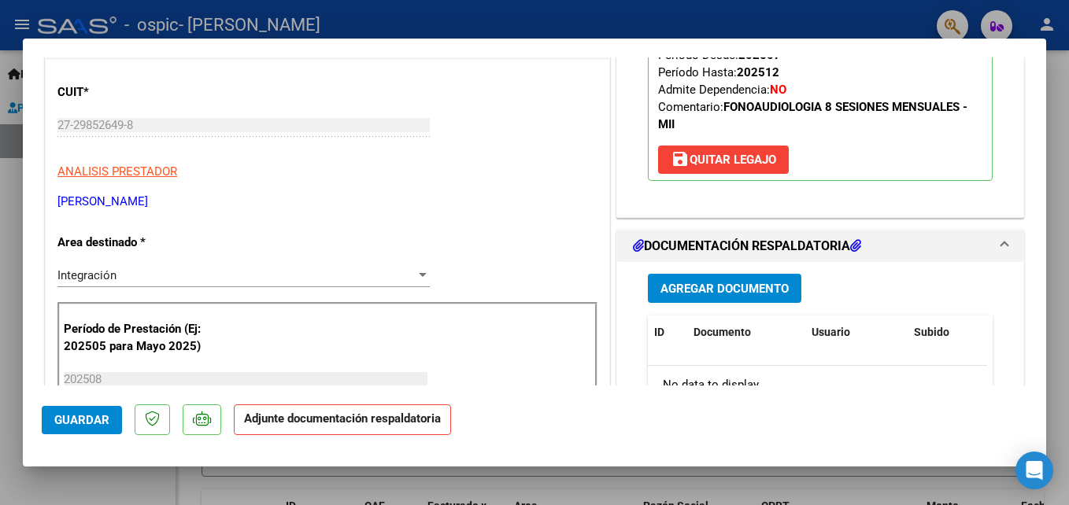
scroll to position [226, 0]
click at [757, 289] on span "Agregar Documento" at bounding box center [724, 288] width 128 height 14
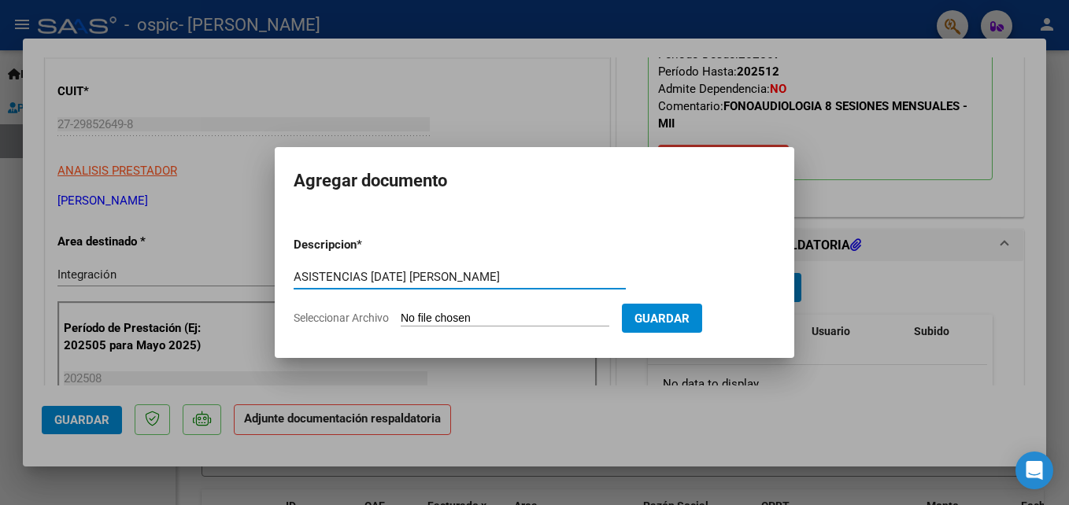
type input "ASISTENCIAS [DATE] [PERSON_NAME]"
click at [572, 323] on input "Seleccionar Archivo" at bounding box center [505, 319] width 209 height 15
type input "C:\fakepath\ASISTENCIAS [DATE] [PERSON_NAME].pdf"
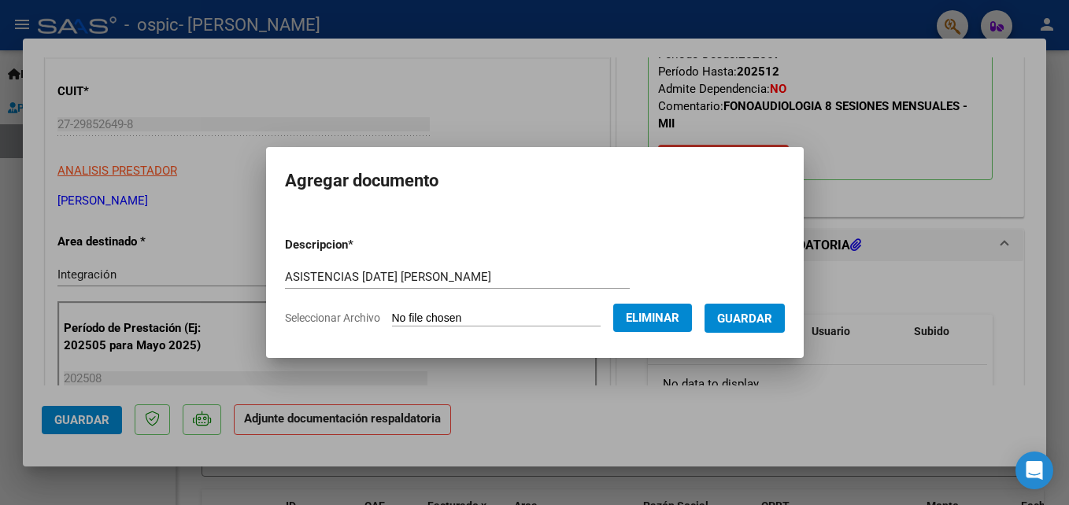
click at [772, 325] on span "Guardar" at bounding box center [744, 319] width 55 height 14
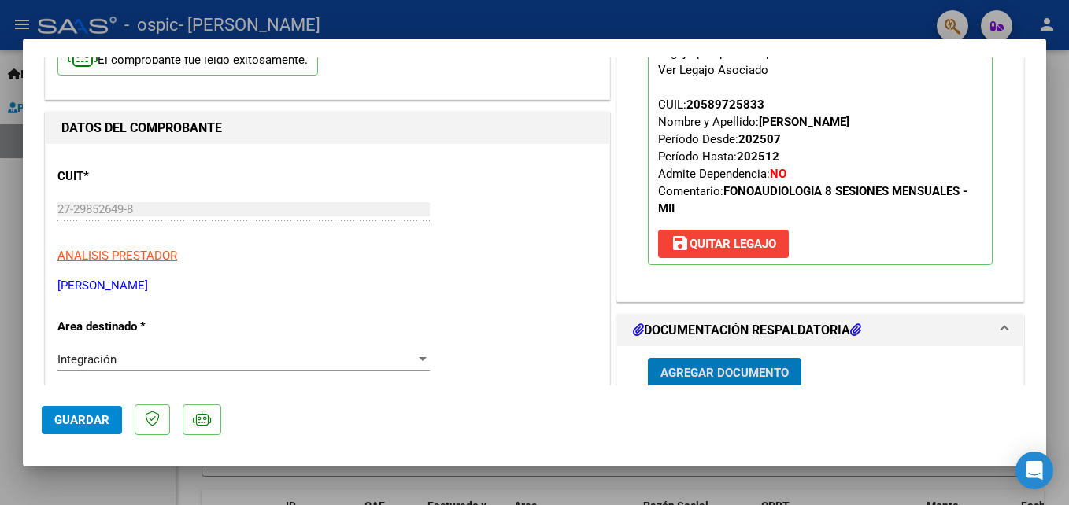
scroll to position [128, 0]
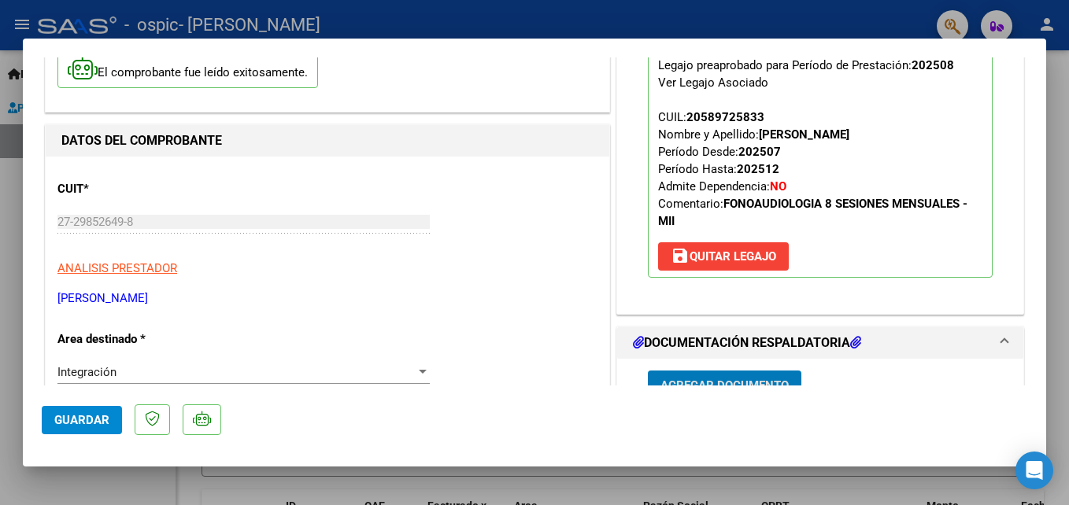
click at [90, 422] on span "Guardar" at bounding box center [81, 420] width 55 height 14
click at [814, 20] on div at bounding box center [534, 252] width 1069 height 505
type input "$ 0,00"
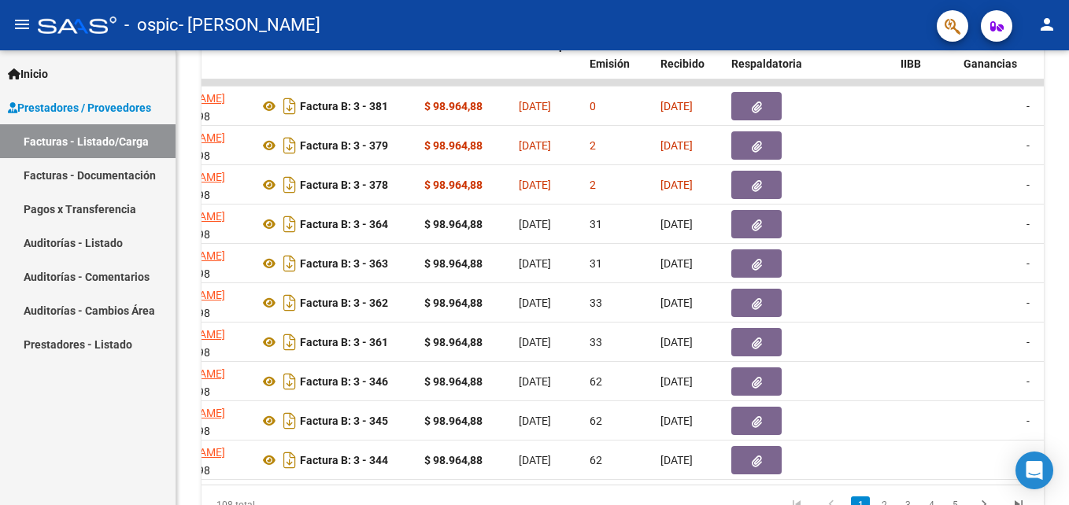
scroll to position [0, 486]
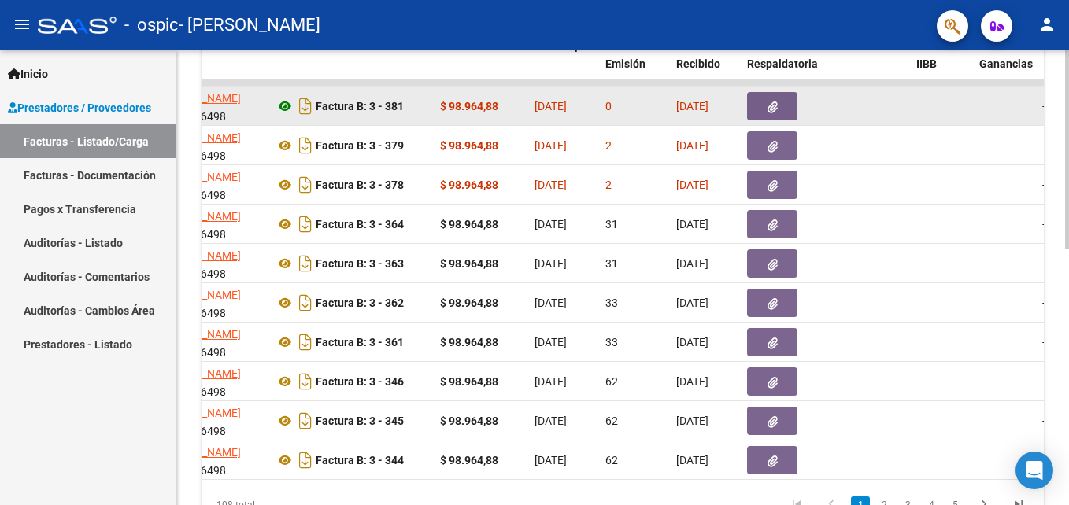
click at [285, 102] on icon at bounding box center [285, 106] width 20 height 19
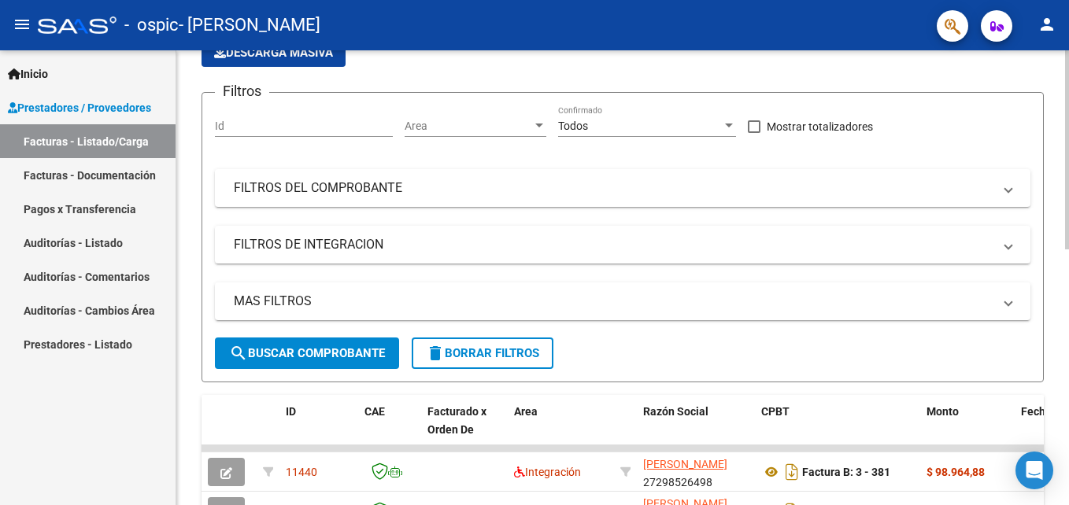
scroll to position [0, 0]
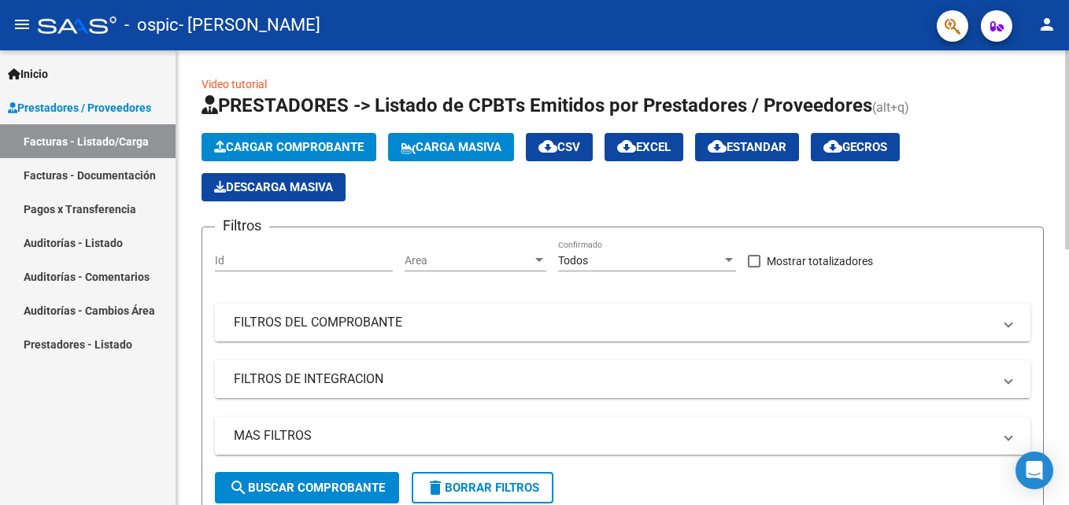
click at [314, 148] on span "Cargar Comprobante" at bounding box center [289, 147] width 150 height 14
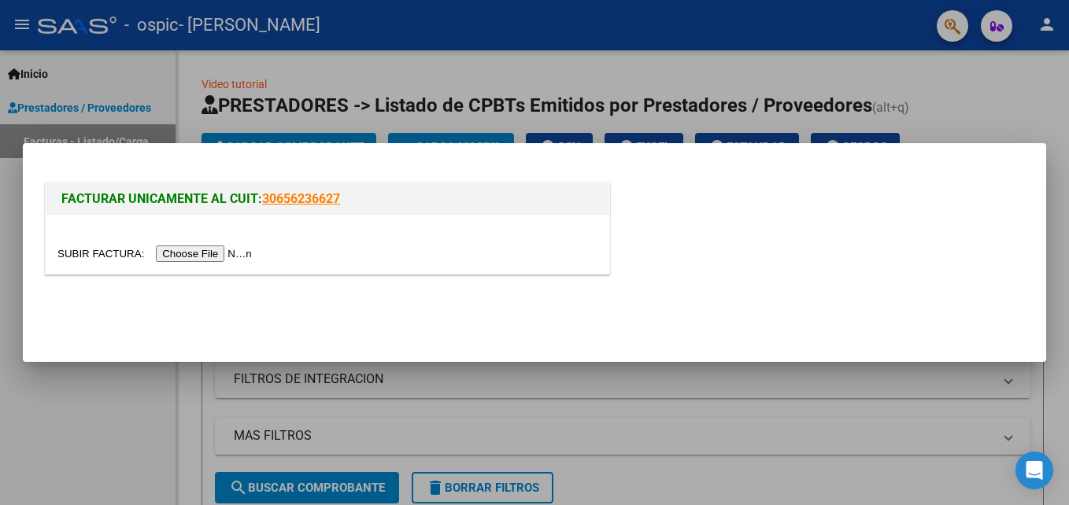
click at [200, 256] on input "file" at bounding box center [156, 254] width 199 height 17
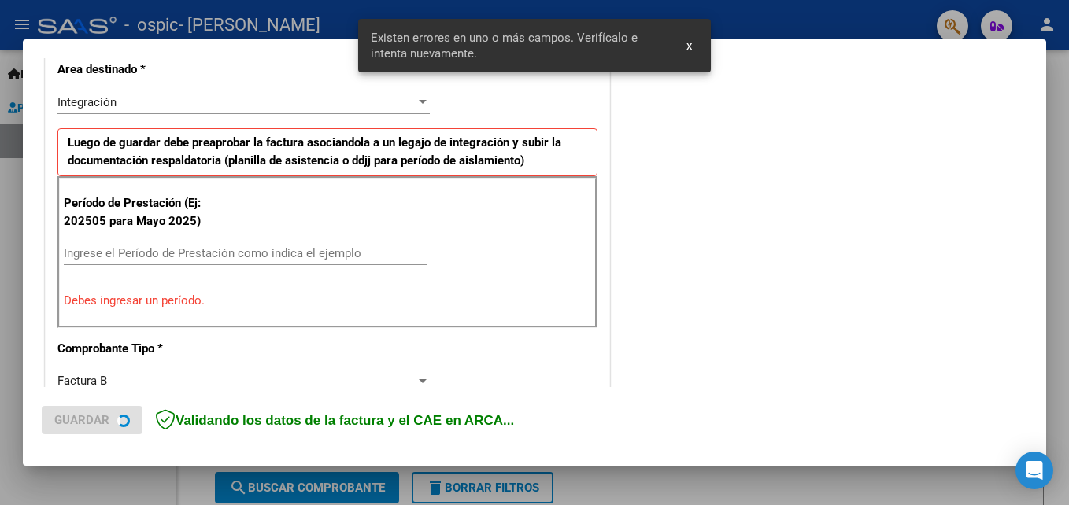
scroll to position [384, 0]
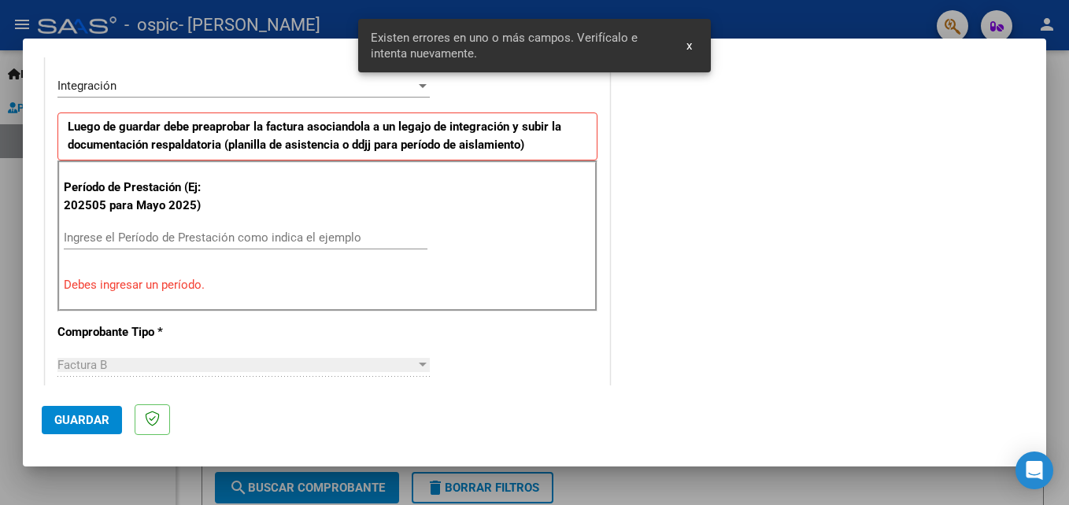
click at [250, 238] on input "Ingrese el Período de Prestación como indica el ejemplo" at bounding box center [246, 238] width 364 height 14
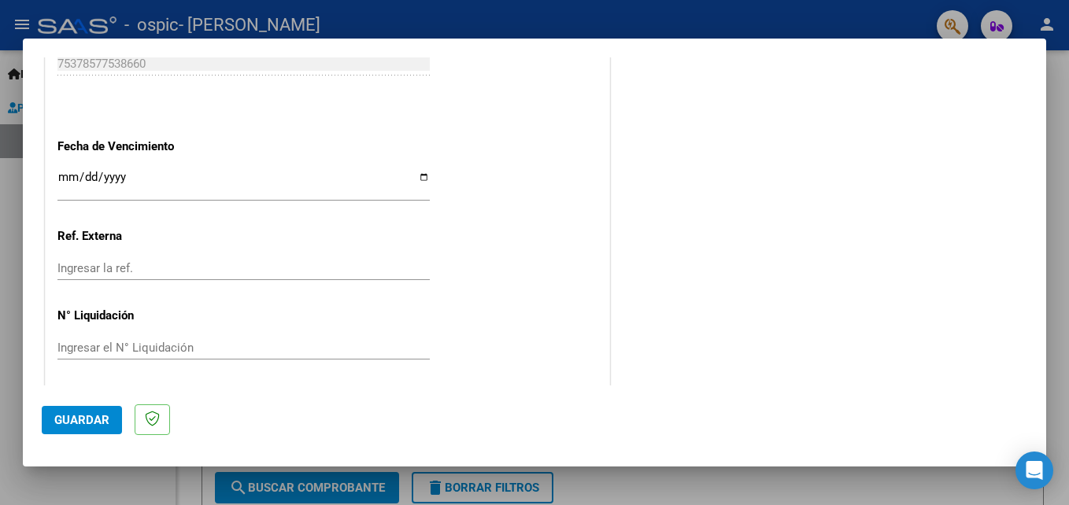
scroll to position [1057, 0]
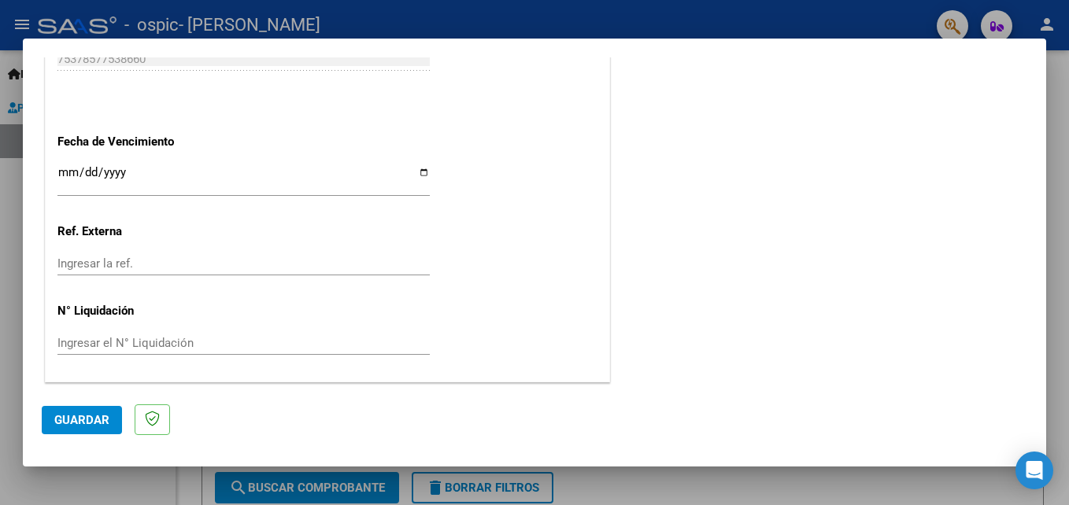
type input "202508"
click at [92, 423] on span "Guardar" at bounding box center [81, 420] width 55 height 14
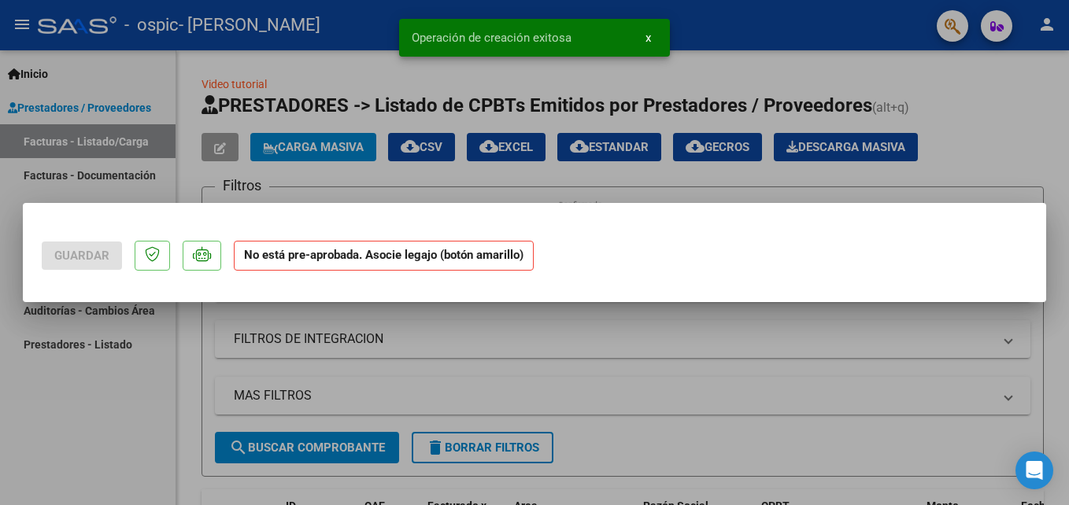
scroll to position [0, 0]
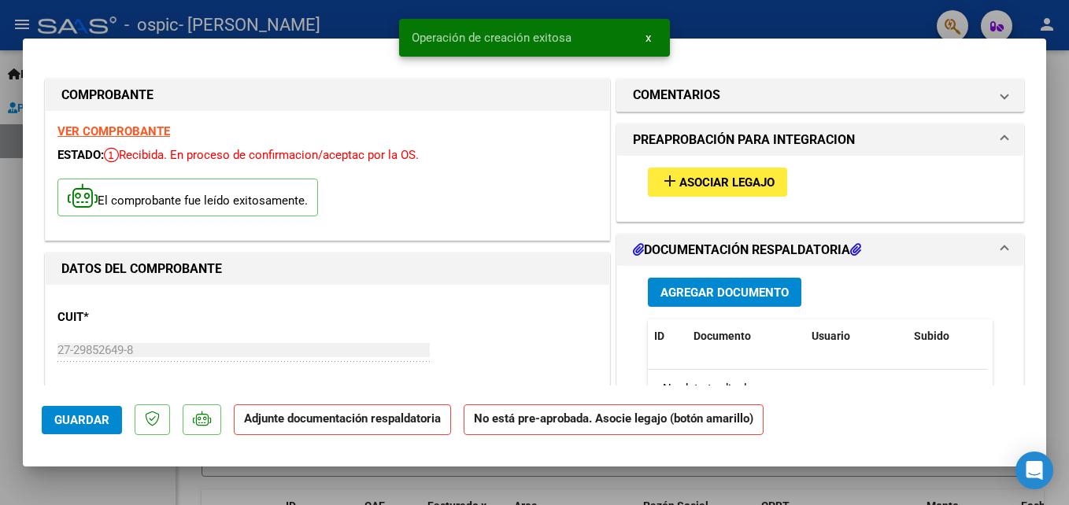
click at [730, 189] on span "Asociar Legajo" at bounding box center [726, 183] width 95 height 14
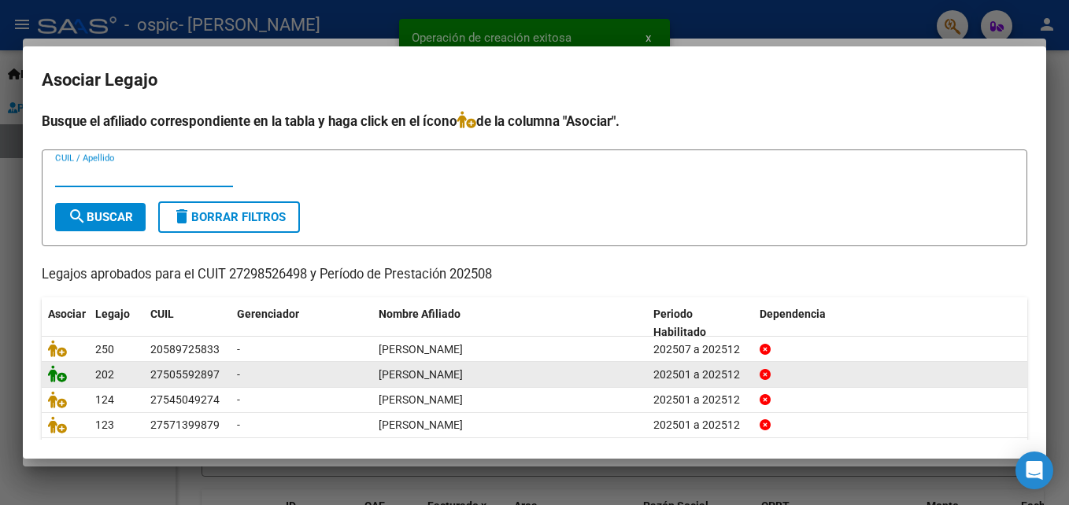
click at [57, 381] on icon at bounding box center [57, 373] width 19 height 17
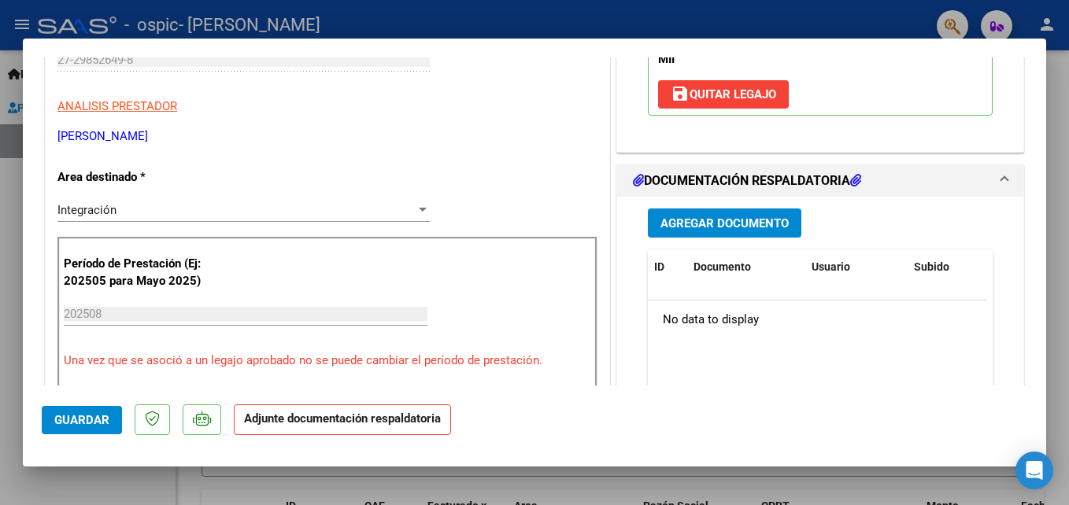
scroll to position [291, 0]
click at [762, 226] on span "Agregar Documento" at bounding box center [724, 223] width 128 height 14
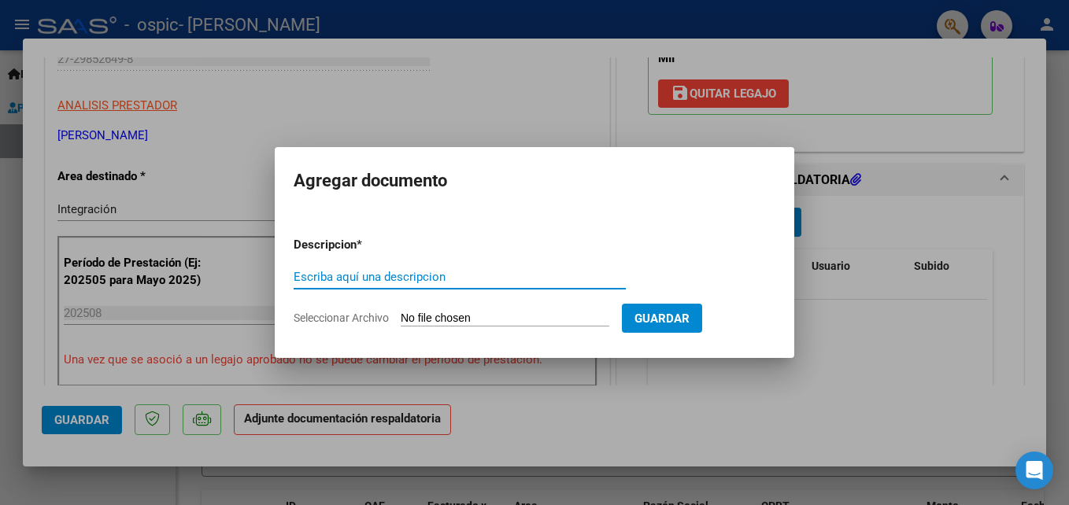
click at [479, 284] on input "Escriba aquí una descripcion" at bounding box center [460, 277] width 332 height 14
type input "ASISTENCIAS [DATE] [PERSON_NAME][GEOGRAPHIC_DATA]"
click at [543, 312] on input "Seleccionar Archivo" at bounding box center [505, 319] width 209 height 15
type input "C:\fakepath\ASISTENCIAS [DATE] [PERSON_NAME][GEOGRAPHIC_DATA]pdf"
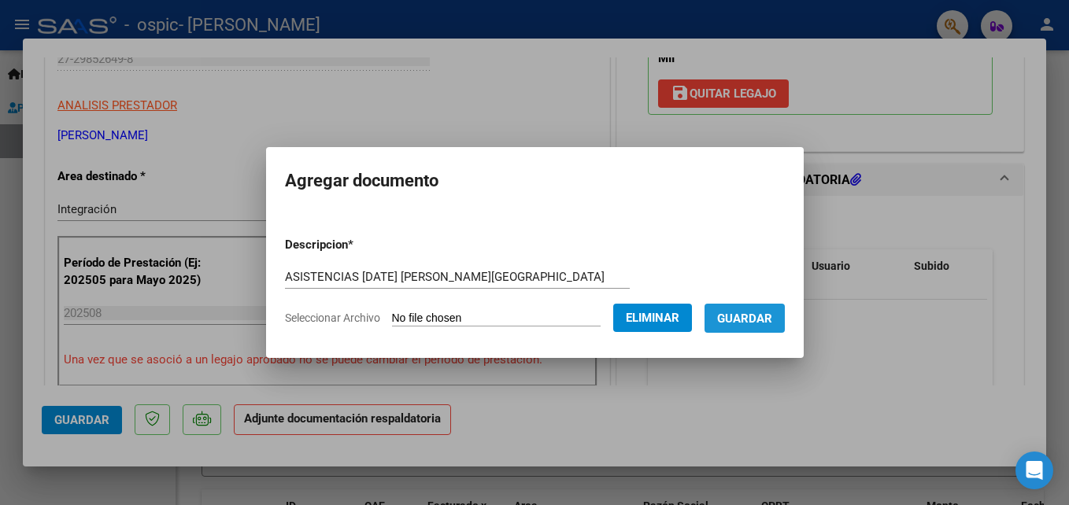
click at [772, 322] on span "Guardar" at bounding box center [744, 319] width 55 height 14
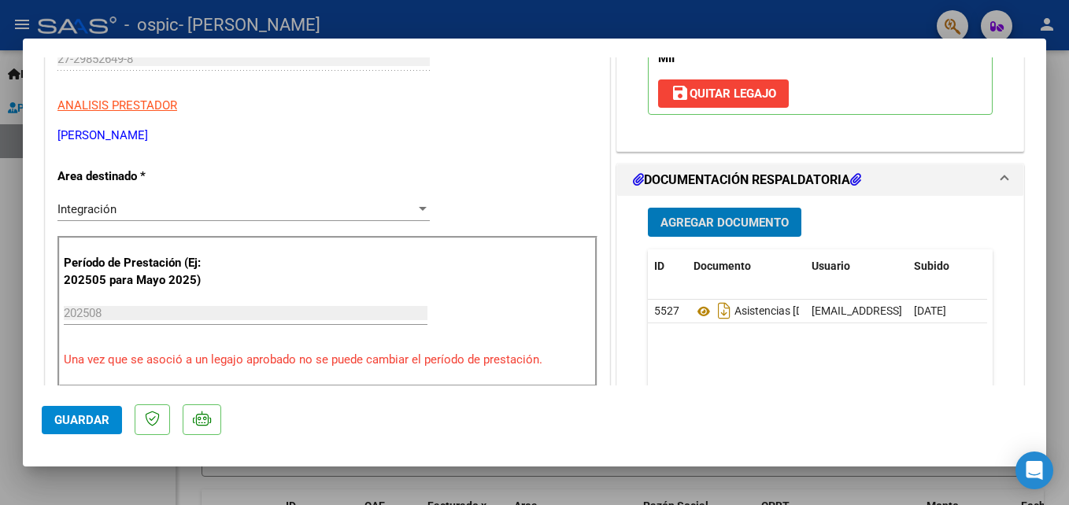
scroll to position [224, 0]
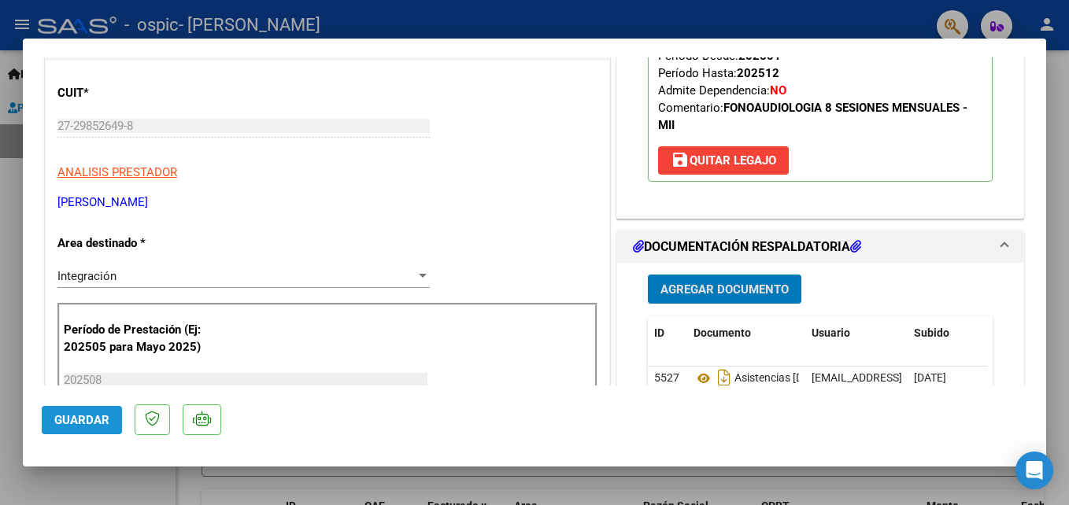
click at [91, 416] on span "Guardar" at bounding box center [81, 420] width 55 height 14
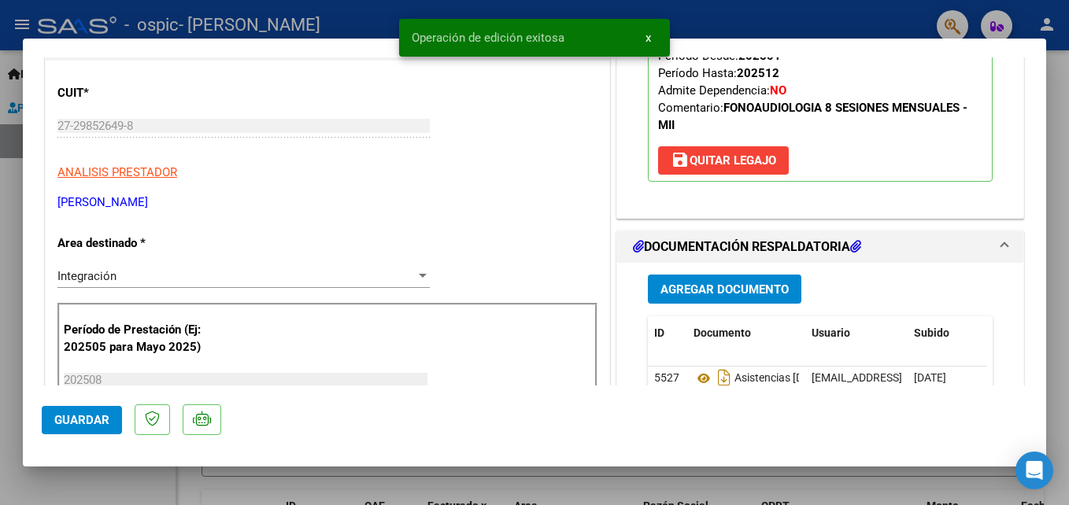
click at [813, 20] on div at bounding box center [534, 252] width 1069 height 505
type input "$ 0,00"
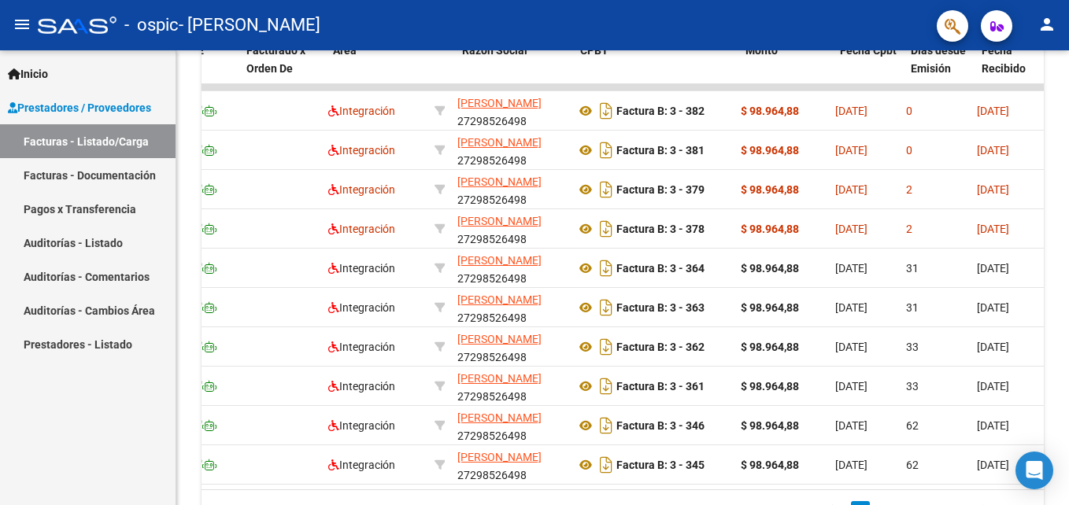
scroll to position [0, 190]
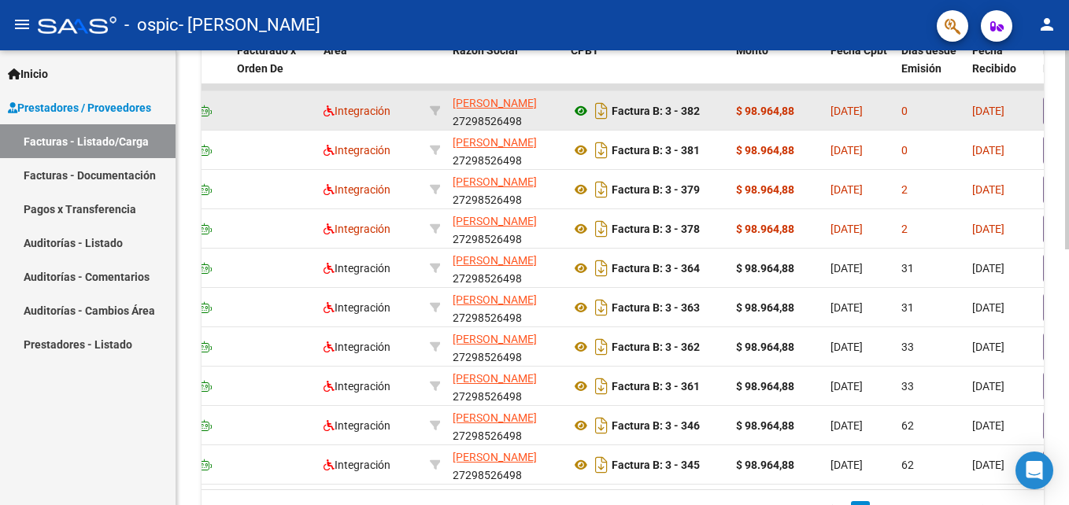
click at [577, 114] on icon at bounding box center [581, 111] width 20 height 19
